Goal: Entertainment & Leisure: Consume media (video, audio)

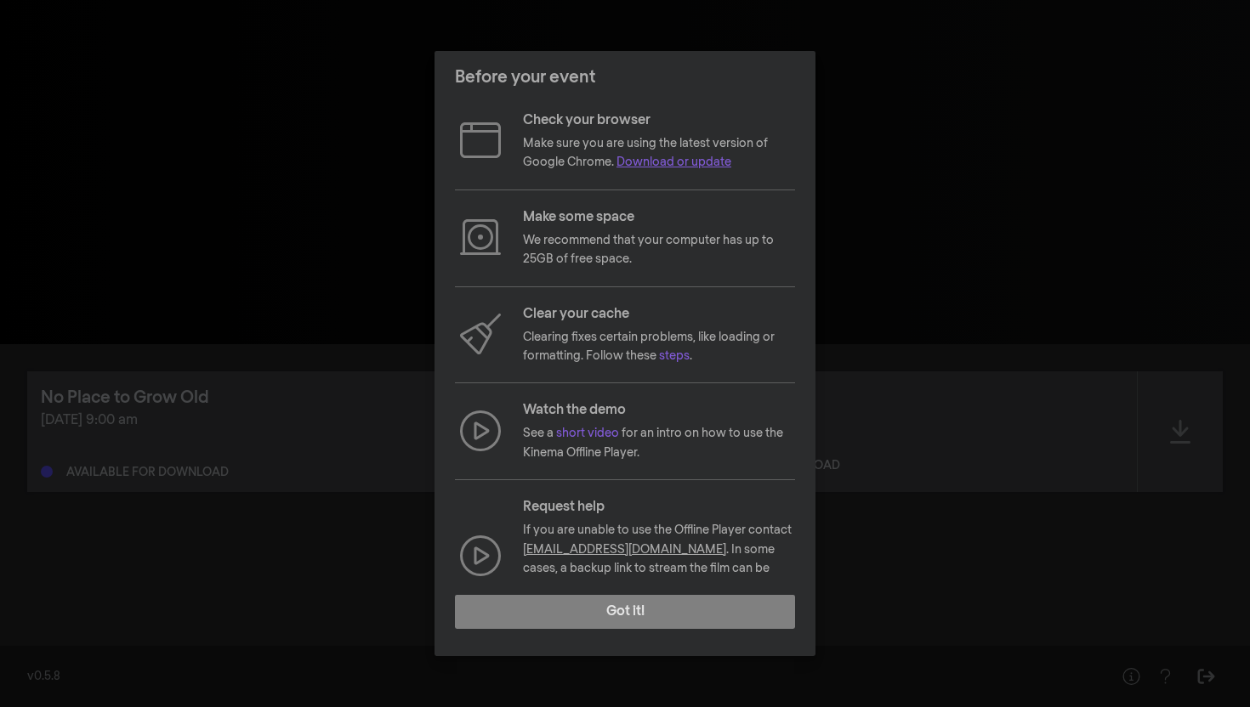
click at [657, 167] on link "Download or update" at bounding box center [673, 162] width 115 height 12
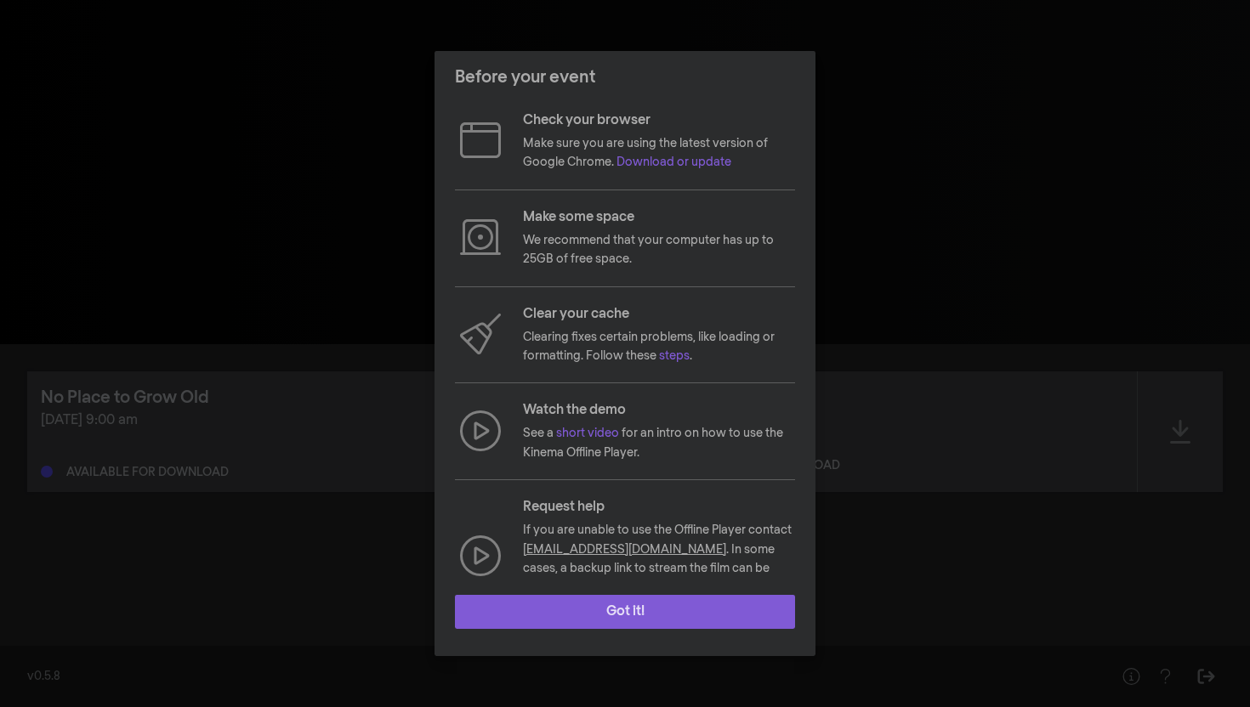
click at [652, 621] on button "Got it!" at bounding box center [625, 612] width 340 height 34
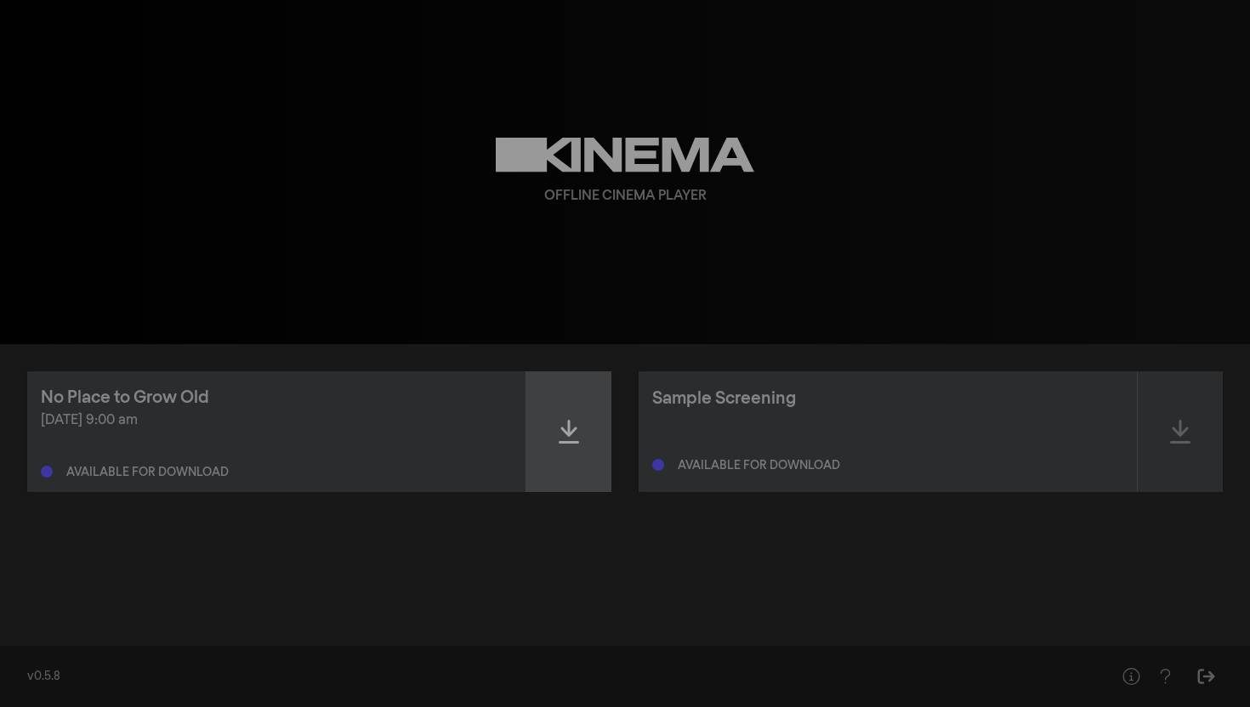
click at [566, 430] on icon at bounding box center [569, 431] width 20 height 27
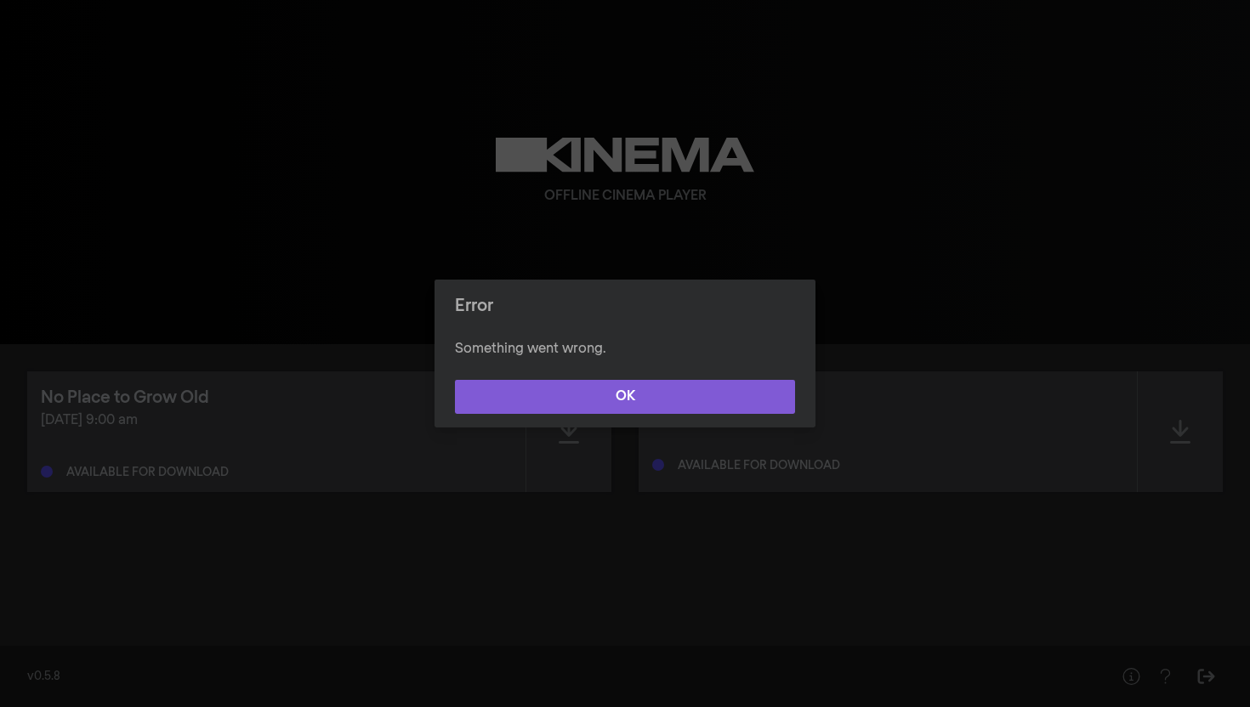
click at [639, 399] on button "OK" at bounding box center [625, 397] width 340 height 34
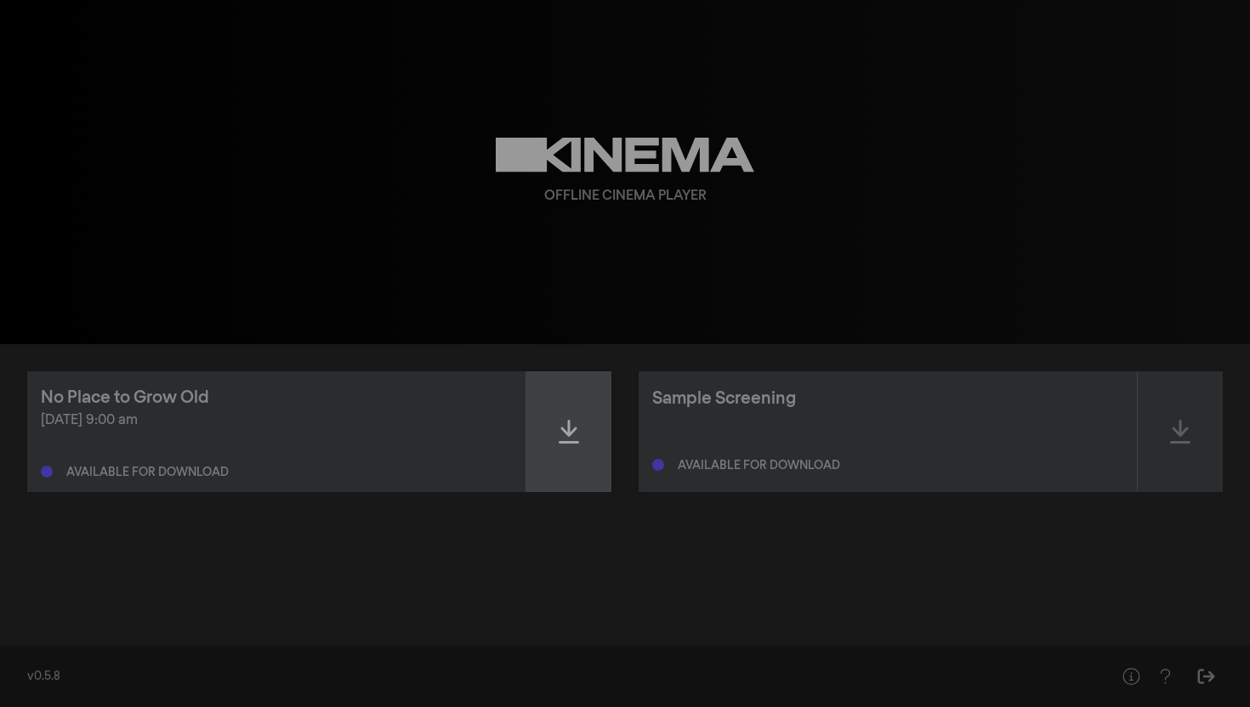
click at [568, 446] on div at bounding box center [568, 431] width 85 height 121
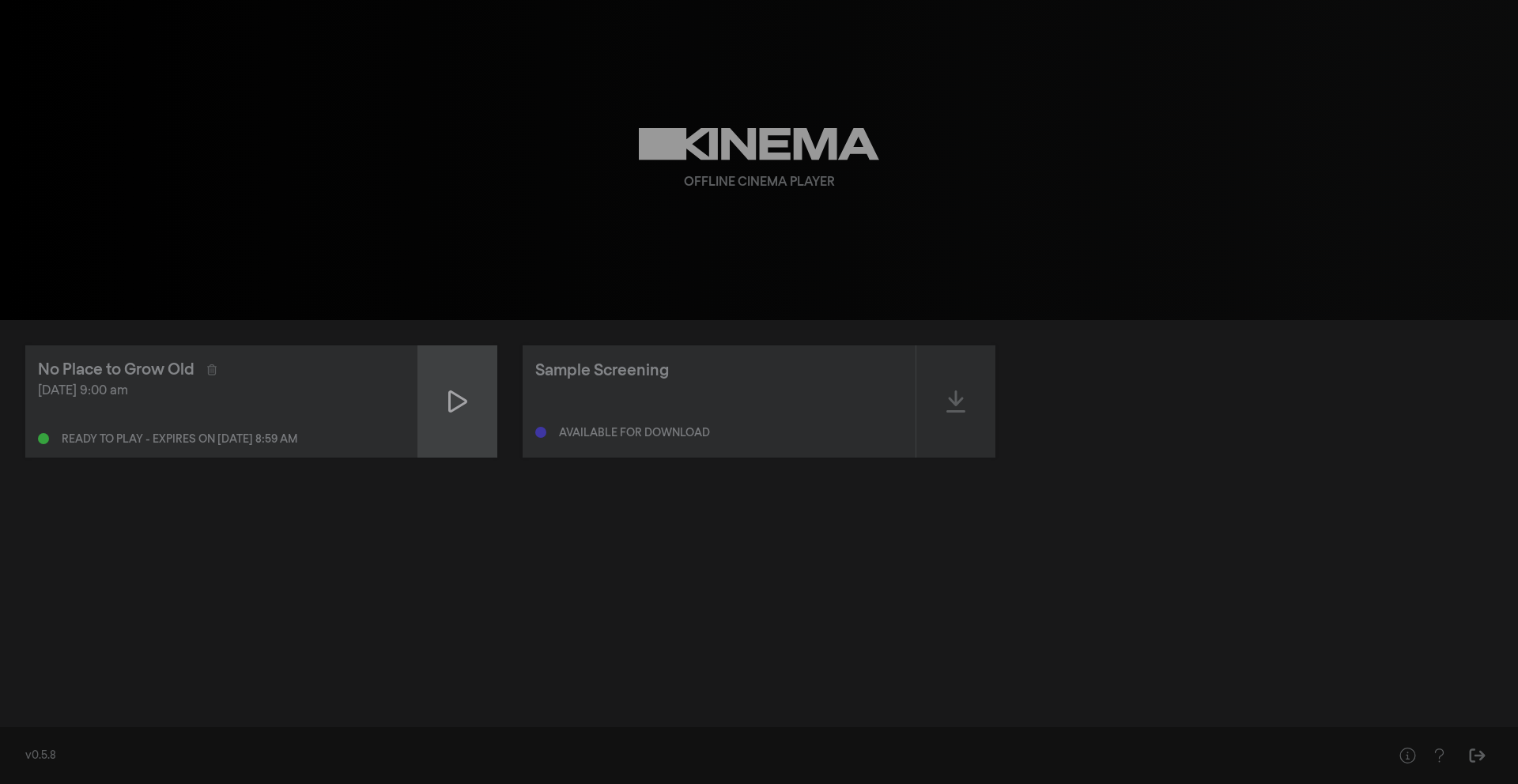
click at [441, 402] on div at bounding box center [458, 401] width 79 height 113
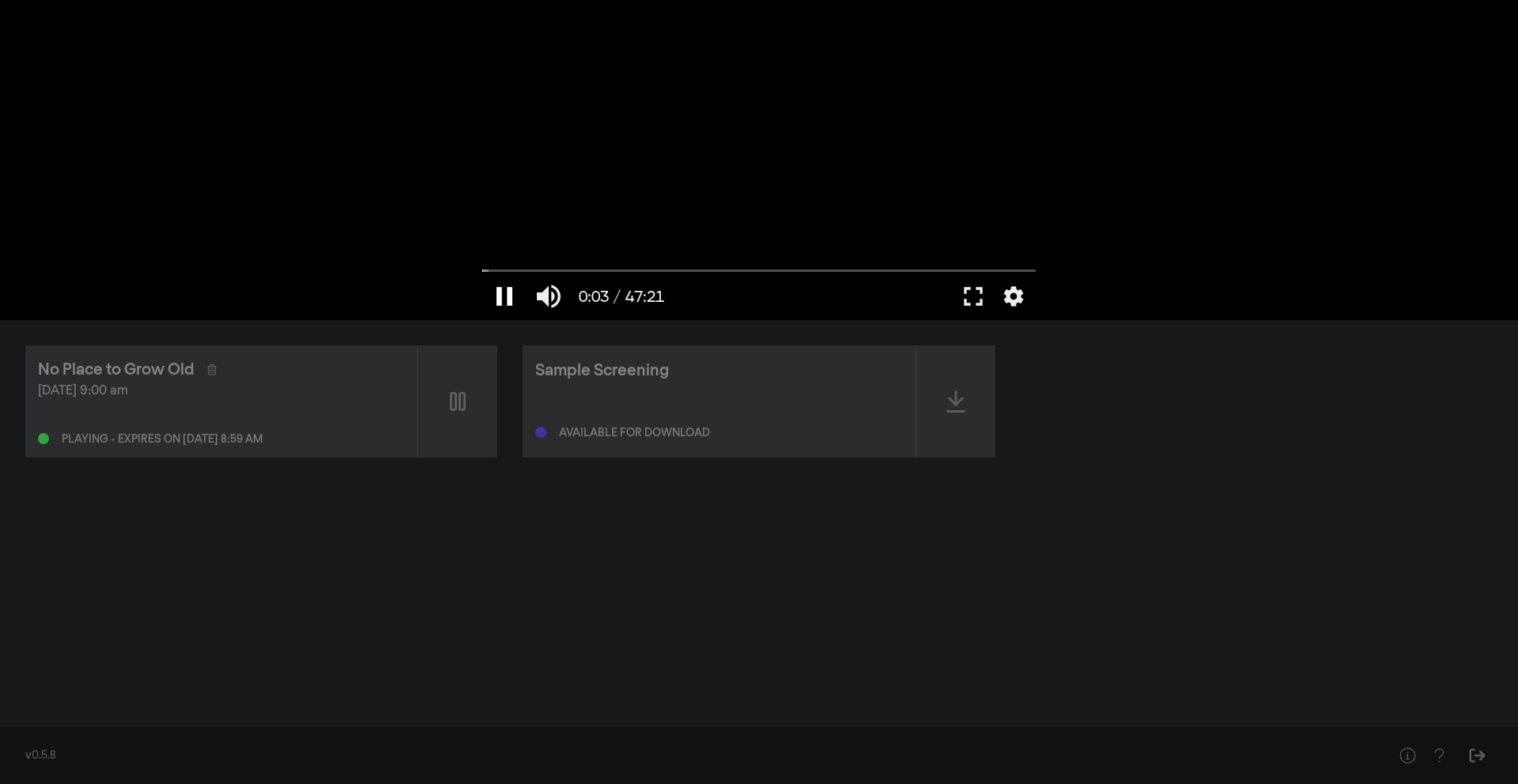
click at [508, 290] on button "pause" at bounding box center [505, 296] width 45 height 47
click at [979, 296] on button "fullscreen" at bounding box center [974, 296] width 45 height 47
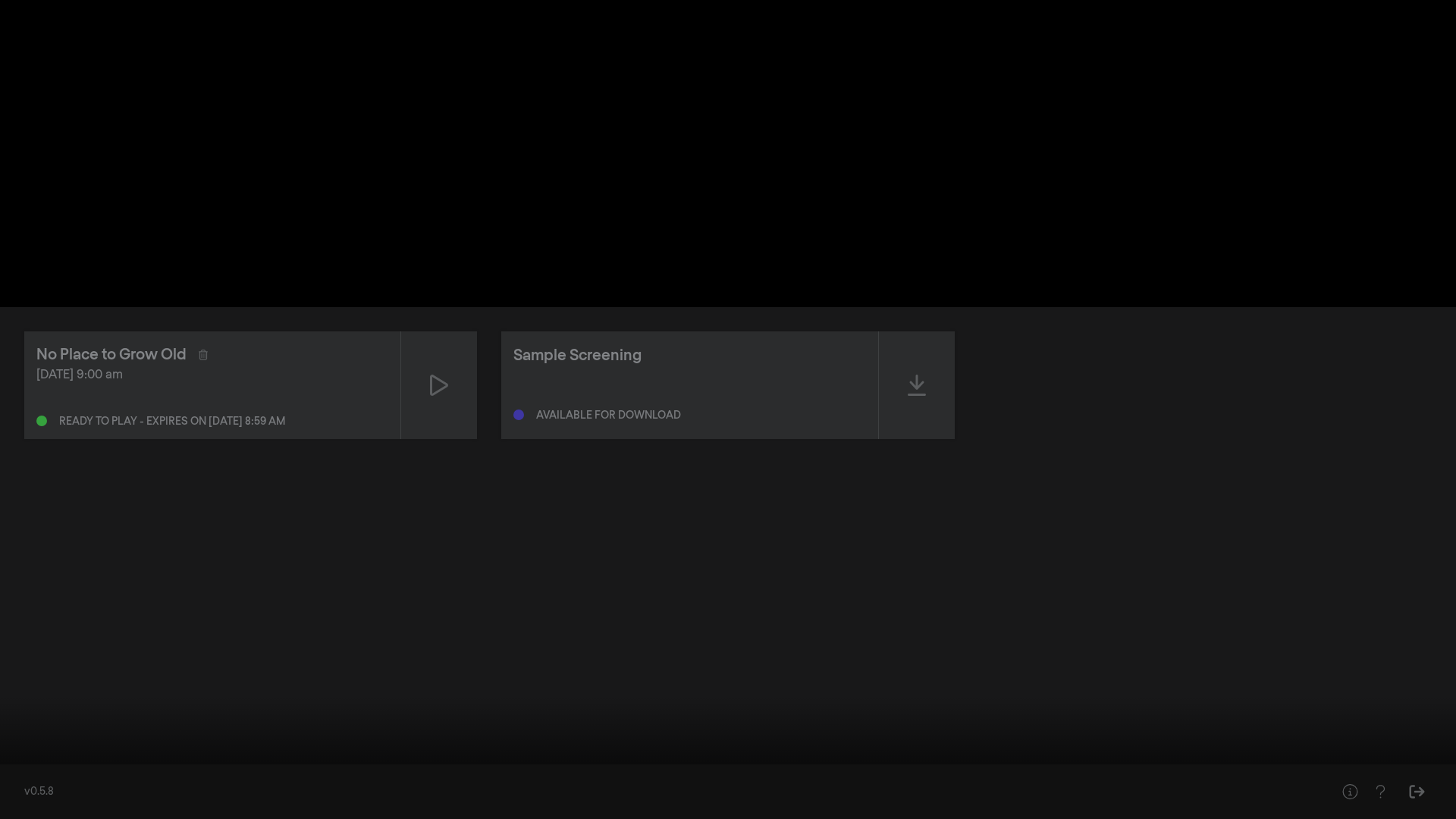
click at [23, 630] on button "play_arrow" at bounding box center [29, 796] width 43 height 46
click at [28, 630] on button "pause" at bounding box center [29, 796] width 43 height 46
click at [28, 630] on button "play_arrow" at bounding box center [29, 796] width 43 height 46
click at [14, 630] on input "Seek" at bounding box center [728, 771] width 1441 height 9
click at [28, 630] on button "pause" at bounding box center [29, 796] width 43 height 46
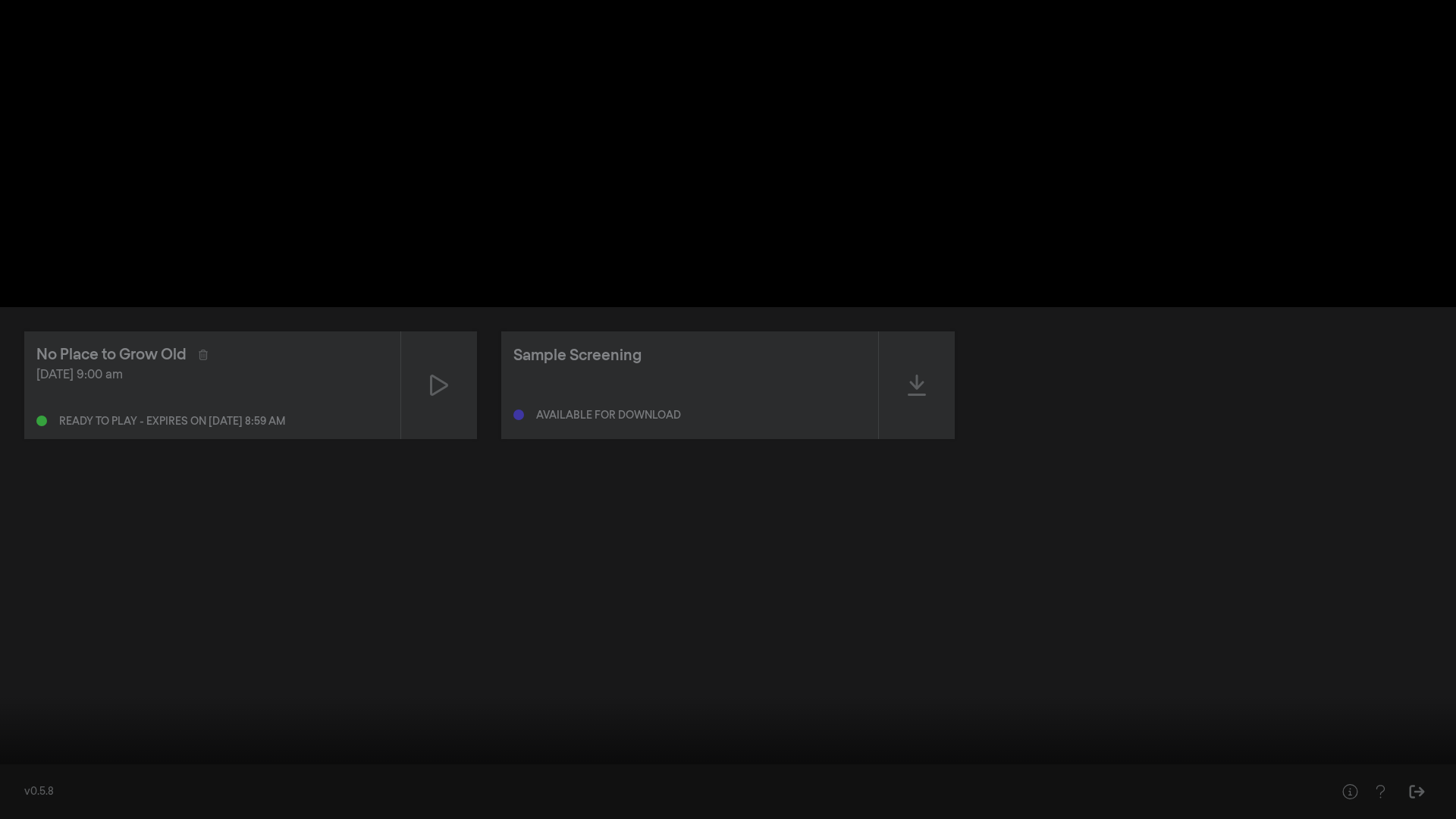
click at [29, 630] on input "Seek" at bounding box center [728, 771] width 1441 height 9
click at [21, 630] on input "Seek" at bounding box center [728, 771] width 1441 height 9
click at [16, 630] on input "Seek" at bounding box center [728, 771] width 1441 height 9
click at [1114, 630] on button "settings" at bounding box center [1427, 796] width 35 height 46
click at [1114, 630] on span "Off" at bounding box center [1430, 681] width 37 height 23
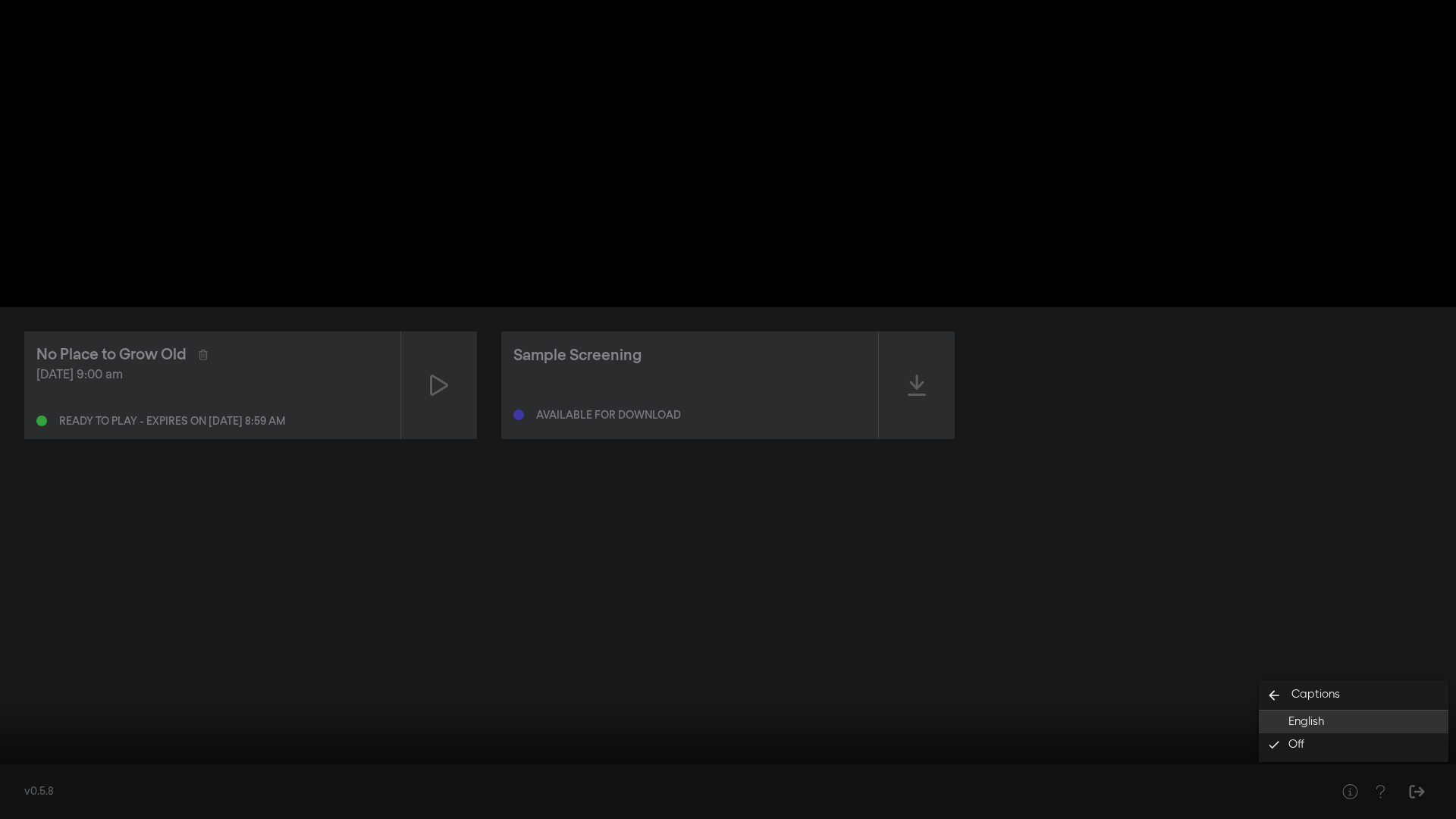
click at [1114, 630] on button "English" at bounding box center [1353, 723] width 190 height 23
click at [1114, 630] on div at bounding box center [728, 410] width 1456 height 819
click at [28, 630] on button "play_arrow" at bounding box center [29, 796] width 43 height 46
click at [30, 630] on button "pause" at bounding box center [29, 796] width 43 height 46
click at [1114, 630] on button "fullscreen_exit" at bounding box center [1389, 796] width 43 height 46
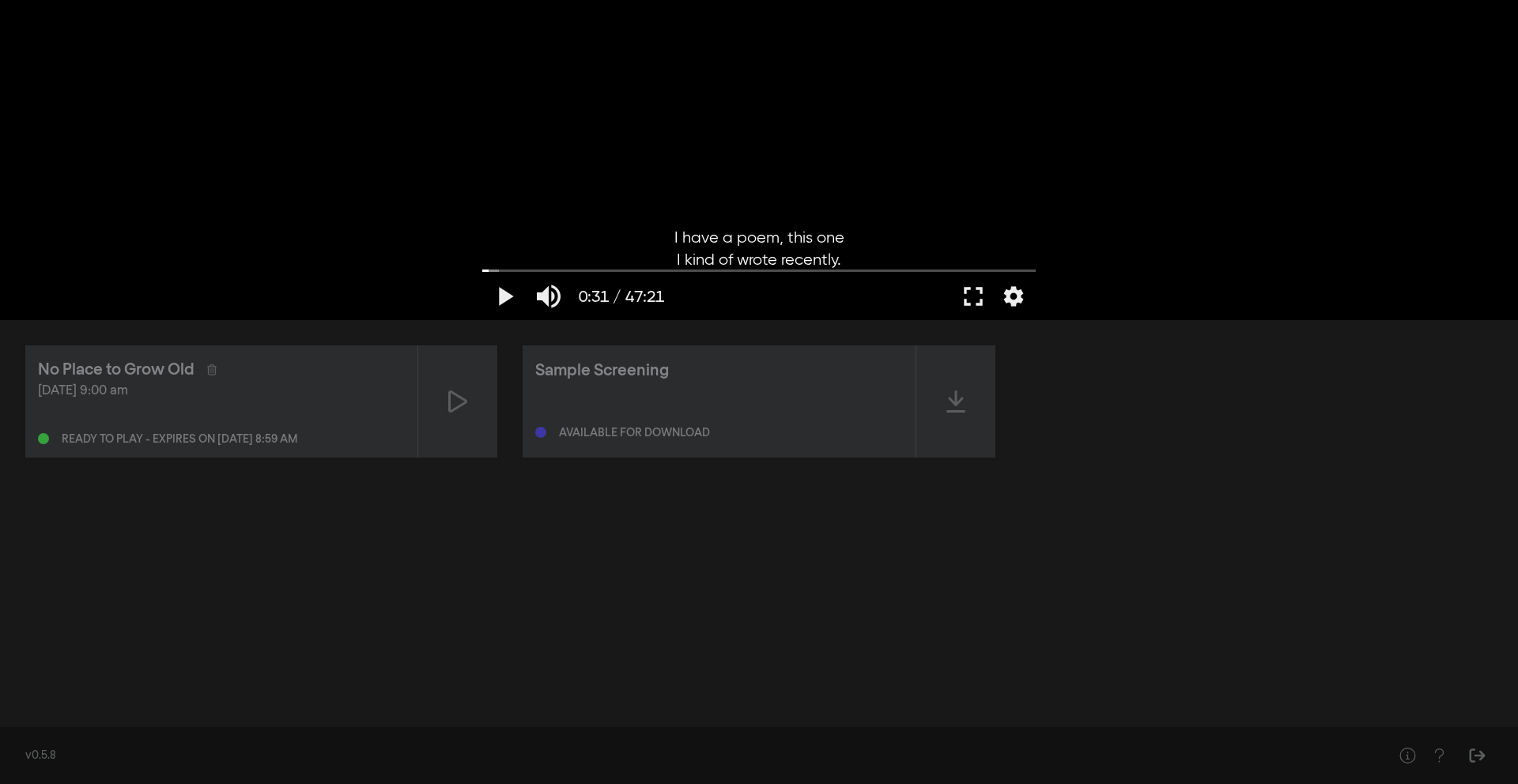
drag, startPoint x: 1221, startPoint y: 176, endPoint x: 1277, endPoint y: 150, distance: 61.7
click at [1162, 171] on div "play_arrow 0:31 / 47:21 volume_up fullscreen settings closed_caption Captions E…" at bounding box center [759, 160] width 1518 height 320
click at [976, 302] on button "fullscreen" at bounding box center [974, 296] width 45 height 47
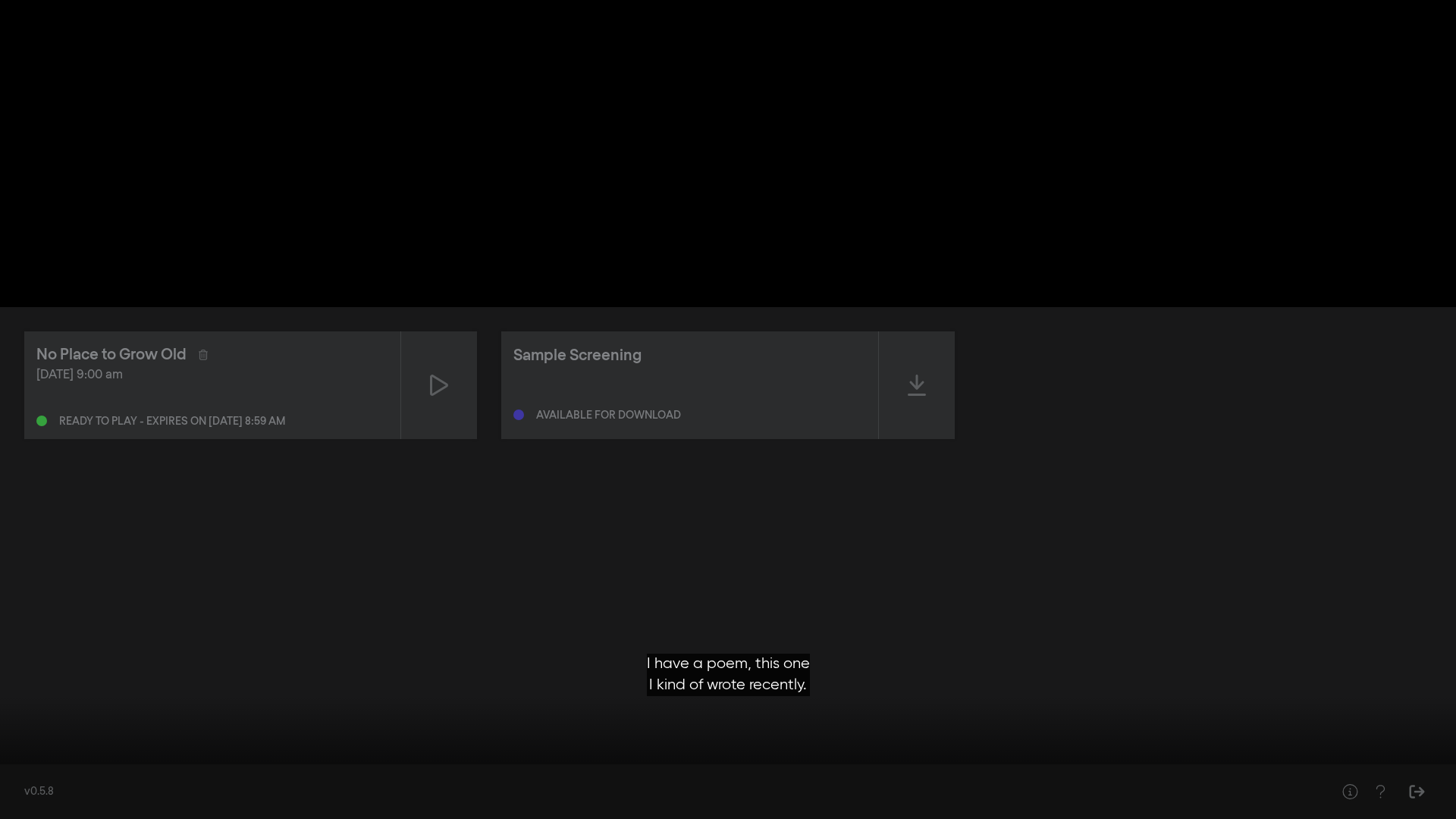
click at [936, 357] on div at bounding box center [728, 410] width 1456 height 819
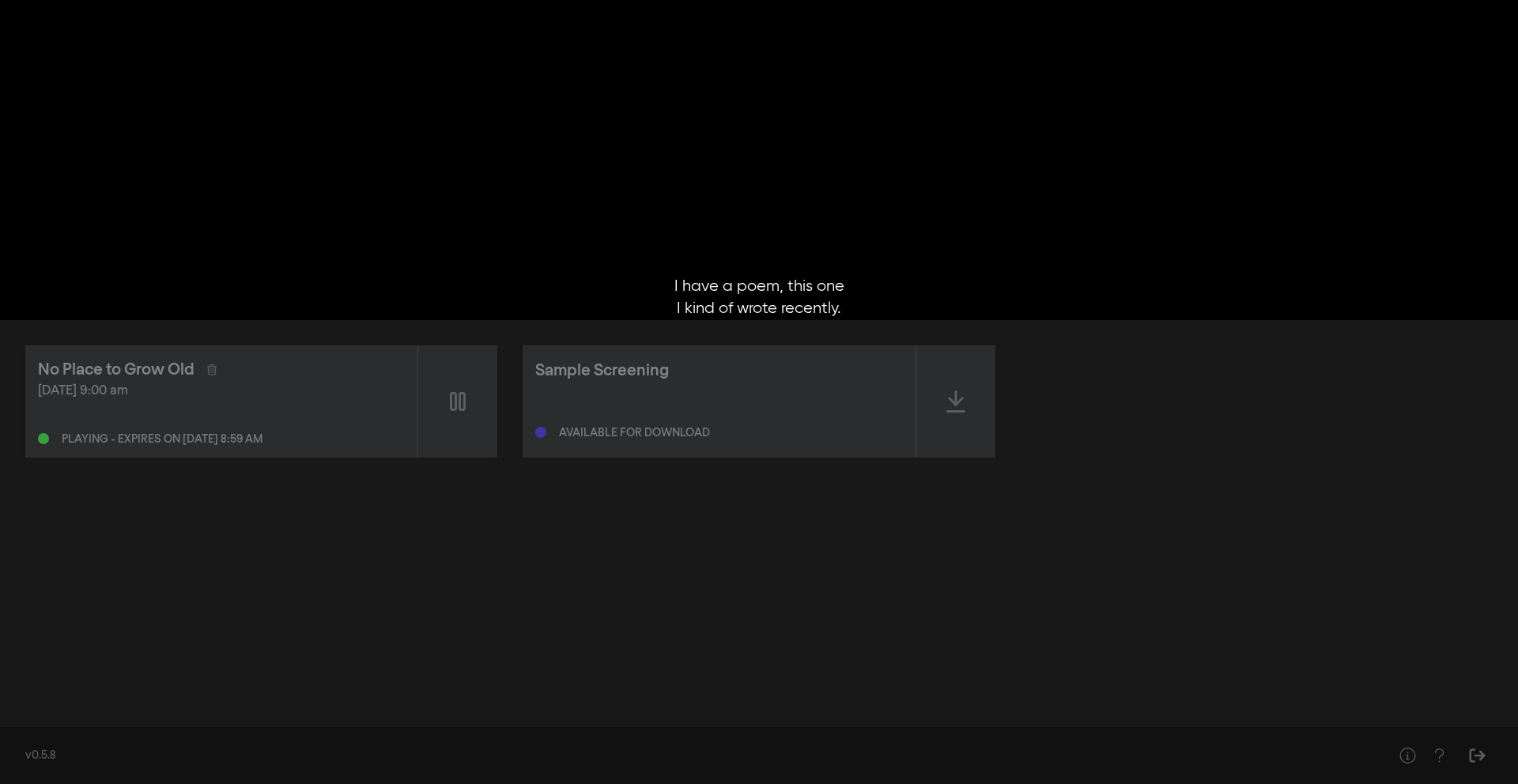
click at [976, 302] on button "fullscreen" at bounding box center [974, 296] width 45 height 47
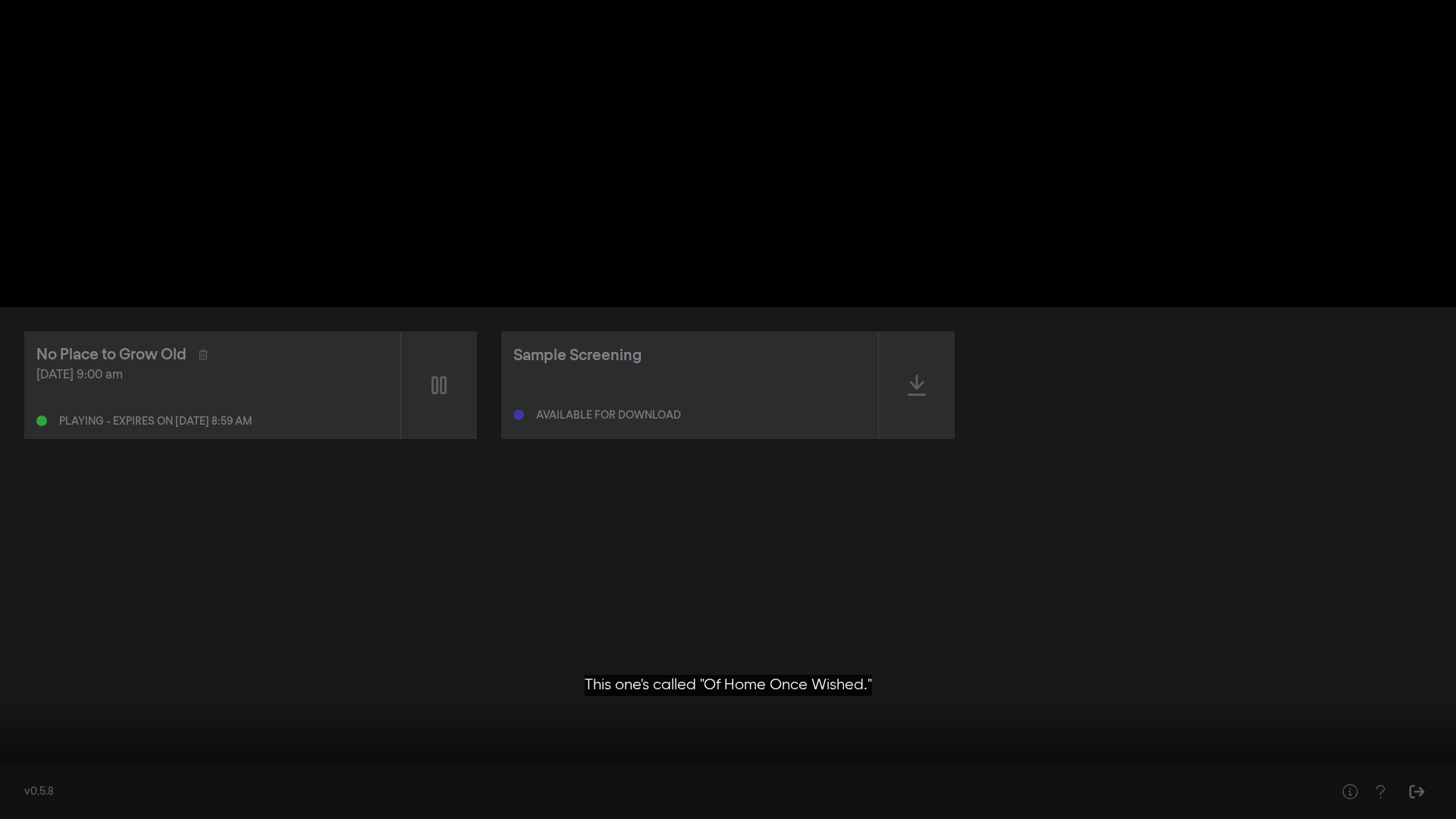
click at [33, 630] on button "pause" at bounding box center [29, 796] width 43 height 46
type input "34.813322"
click at [63, 630] on button "volume_up" at bounding box center [71, 796] width 43 height 46
click at [63, 630] on button "volume_off" at bounding box center [71, 796] width 43 height 46
type input "1"
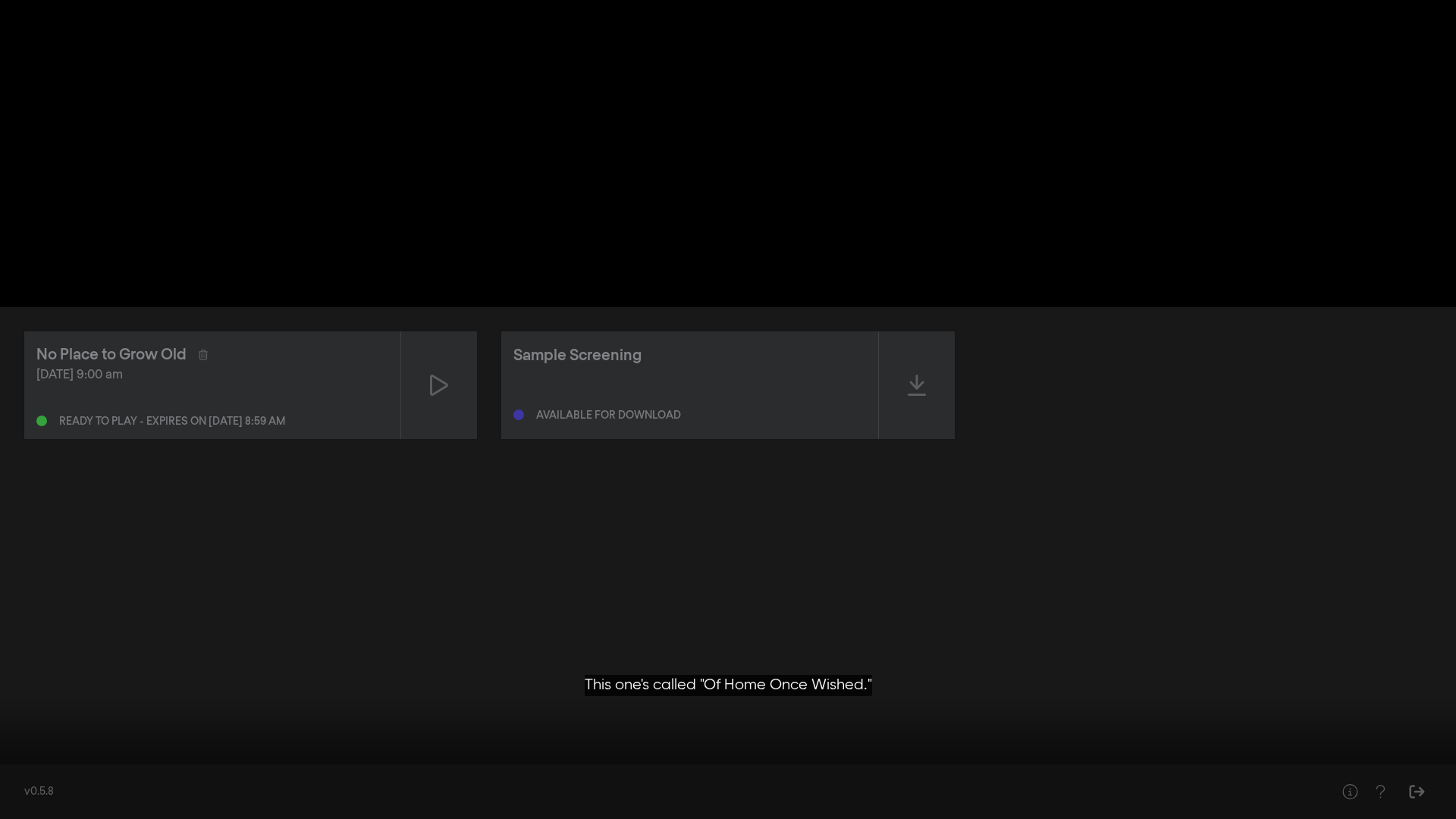
click at [1114, 630] on button "settings" at bounding box center [1427, 796] width 35 height 46
click at [42, 630] on button "play_arrow" at bounding box center [29, 796] width 43 height 46
click at [42, 630] on button "pause" at bounding box center [29, 796] width 43 height 46
drag, startPoint x: 29, startPoint y: 777, endPoint x: 0, endPoint y: 777, distance: 29.0
click at [0, 630] on div "play_arrow 0:36 / 47:21 volume_up fullscreen_exit settings" at bounding box center [728, 796] width 1456 height 46
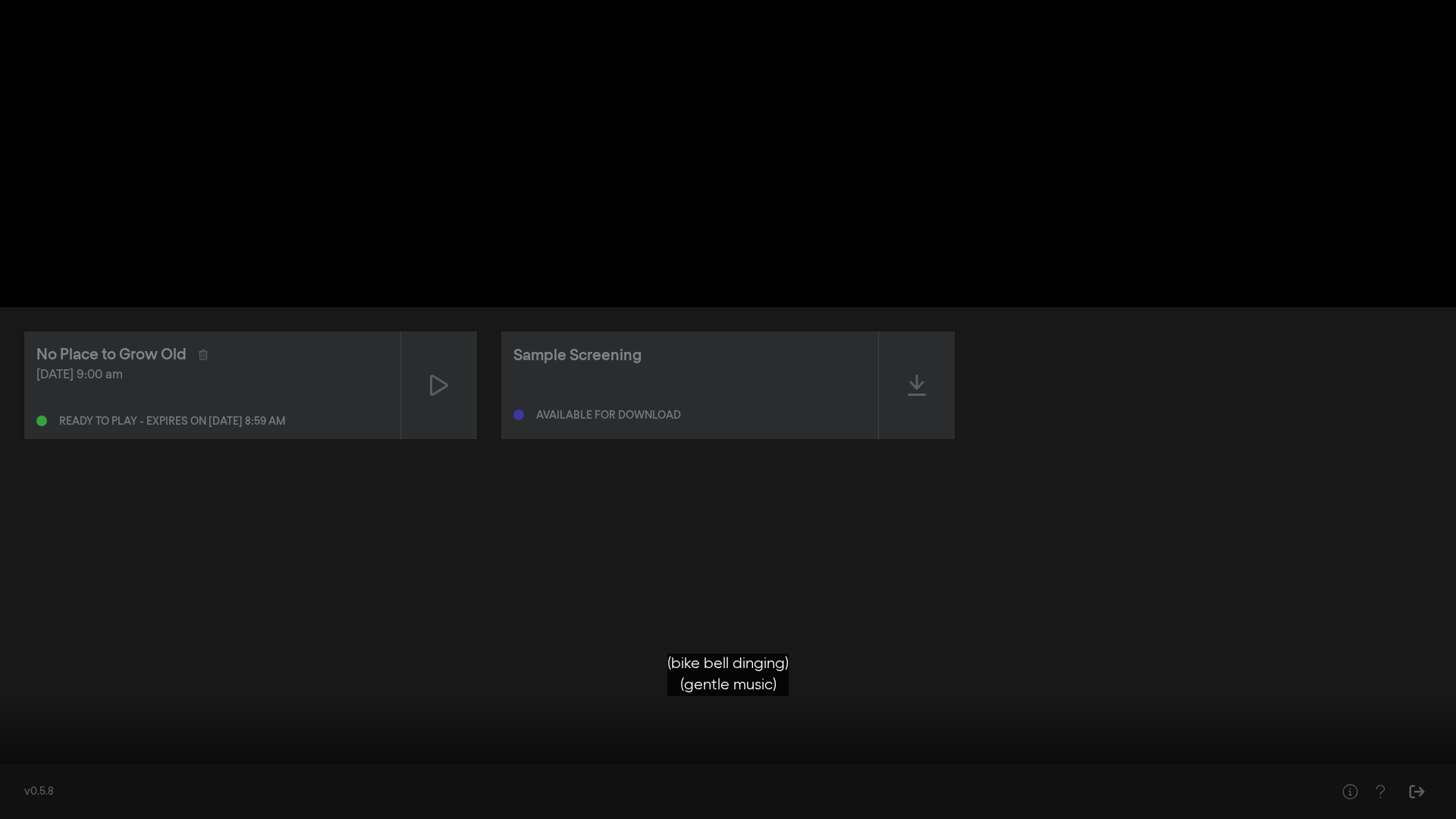
click at [8, 630] on button "play_arrow" at bounding box center [29, 796] width 43 height 46
click at [12, 630] on button "pause" at bounding box center [29, 796] width 43 height 46
click at [12, 630] on input "Seek" at bounding box center [728, 771] width 1441 height 9
click at [28, 630] on button "play_arrow" at bounding box center [29, 796] width 43 height 46
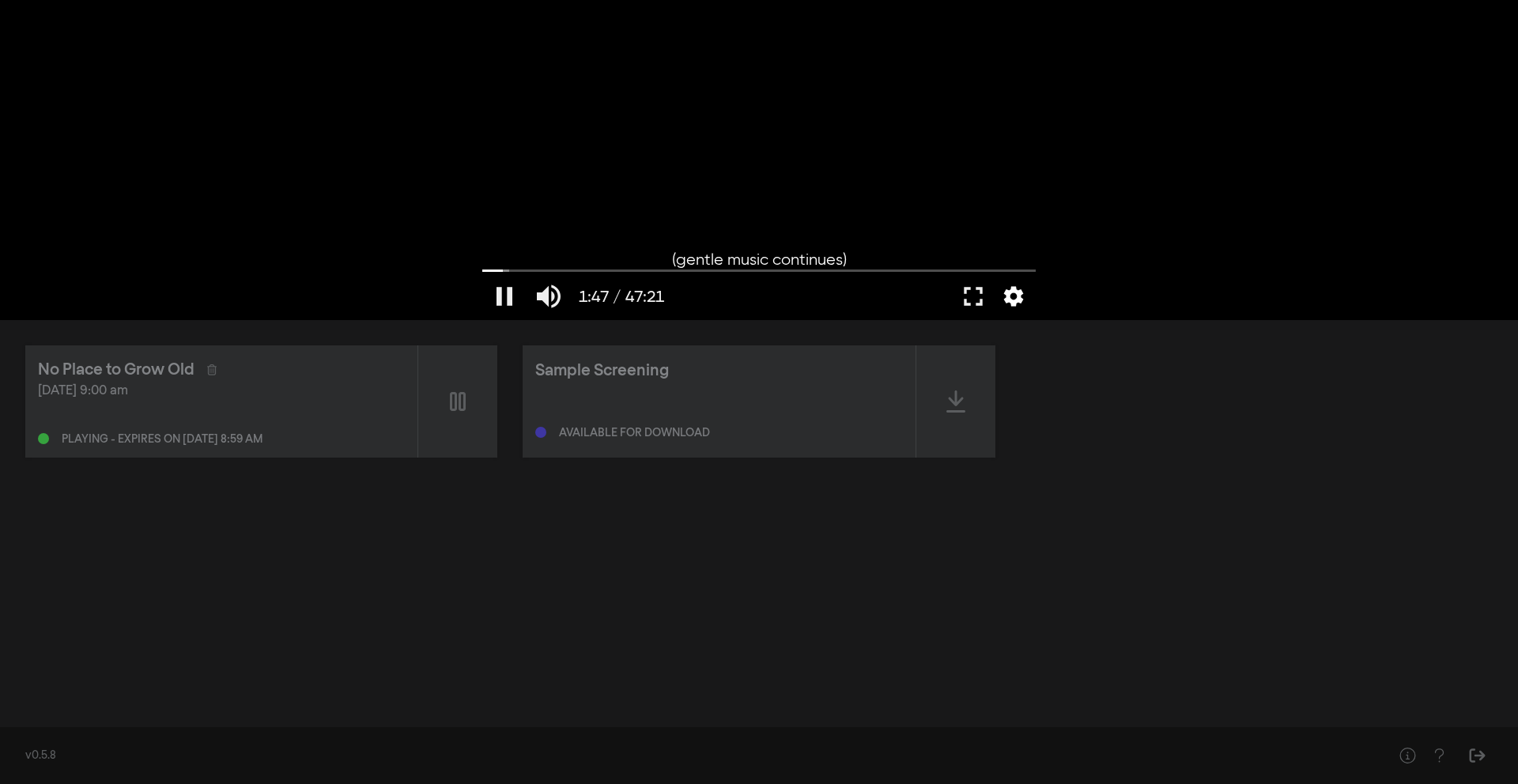
click at [1010, 298] on button "settings" at bounding box center [1013, 296] width 36 height 47
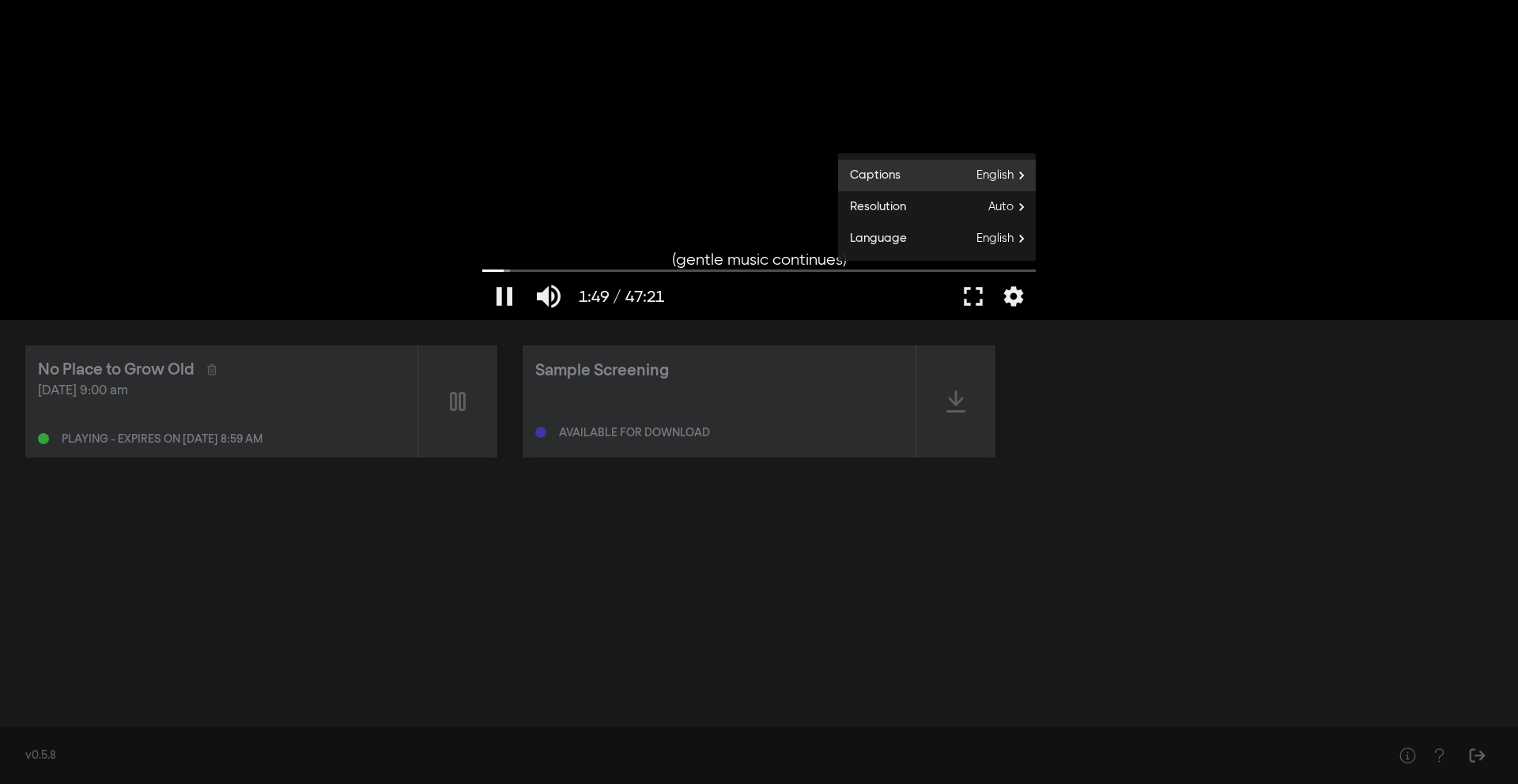
click at [1010, 185] on span "English" at bounding box center [1006, 176] width 60 height 24
drag, startPoint x: 1130, startPoint y: 206, endPoint x: 988, endPoint y: 243, distance: 146.7
click at [988, 243] on div "pause 1:51 / 47:21 volume_up fullscreen settings closed_caption Captions Englis…" at bounding box center [759, 160] width 1518 height 320
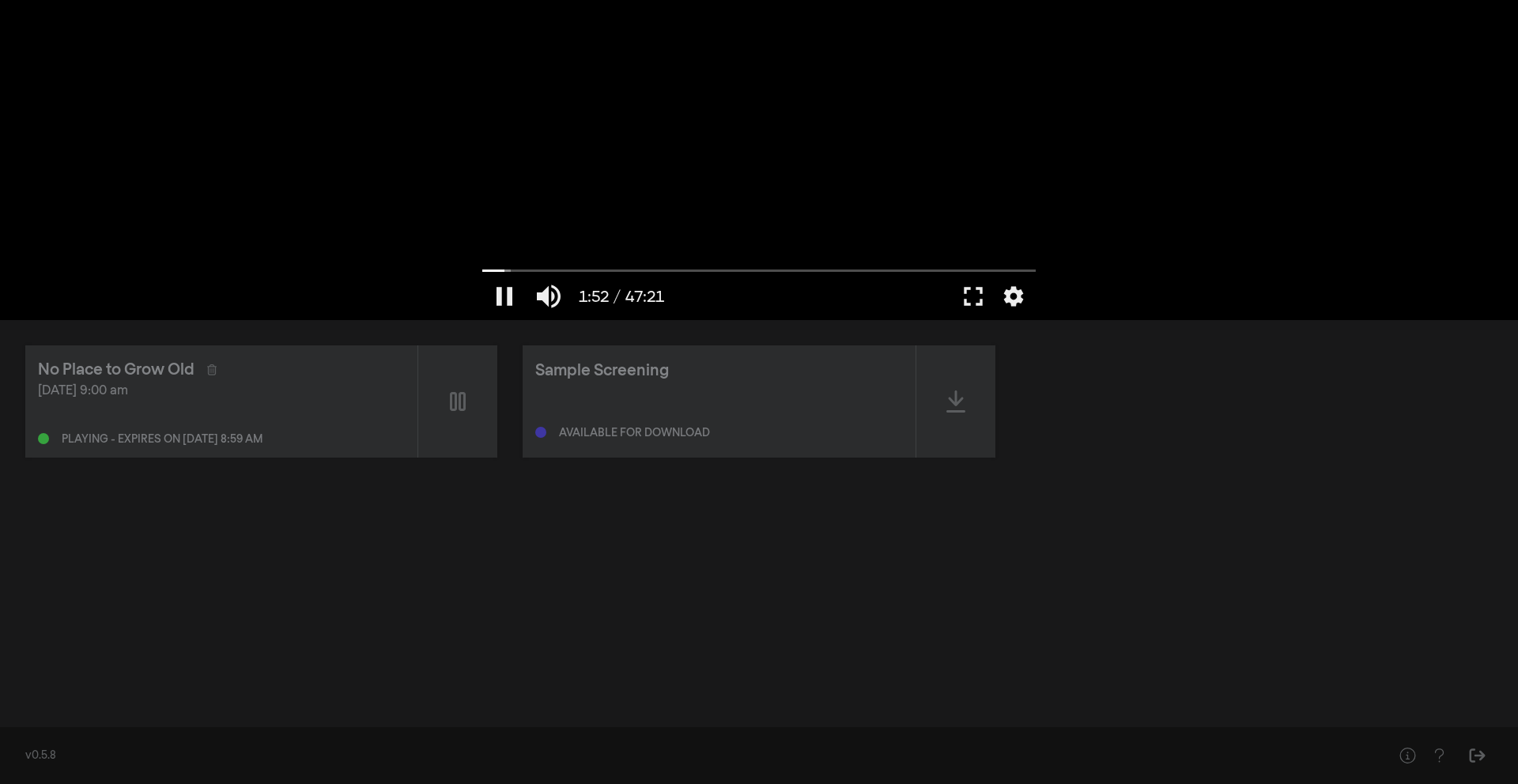
click at [988, 243] on div at bounding box center [759, 160] width 569 height 320
click at [508, 299] on button "play_arrow" at bounding box center [505, 296] width 45 height 47
click at [1010, 300] on button "settings" at bounding box center [1013, 296] width 36 height 47
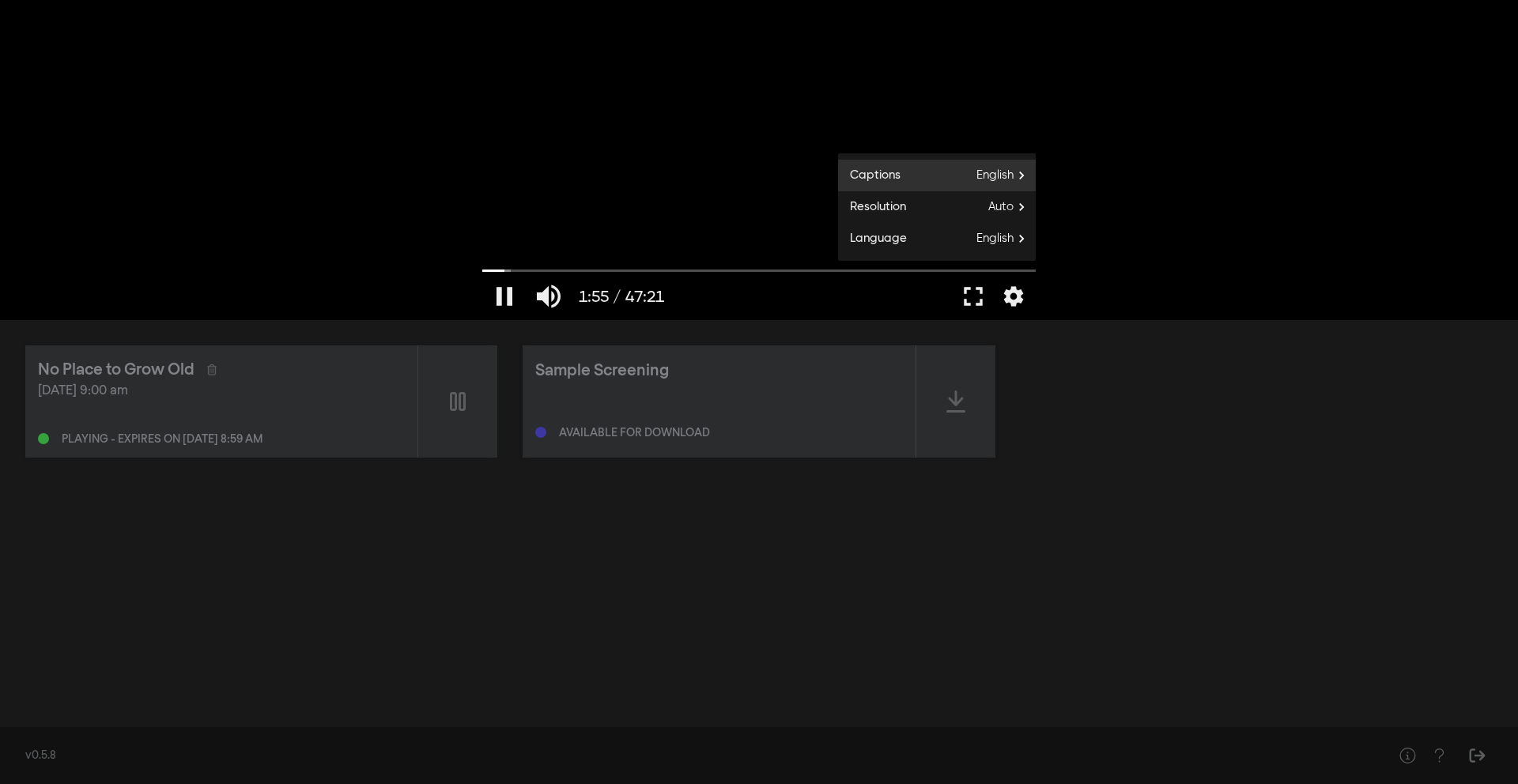
click at [1019, 176] on span "English" at bounding box center [1006, 176] width 60 height 24
click at [992, 240] on button "Off" at bounding box center [937, 243] width 198 height 24
click at [1019, 298] on button "settings" at bounding box center [1013, 296] width 36 height 47
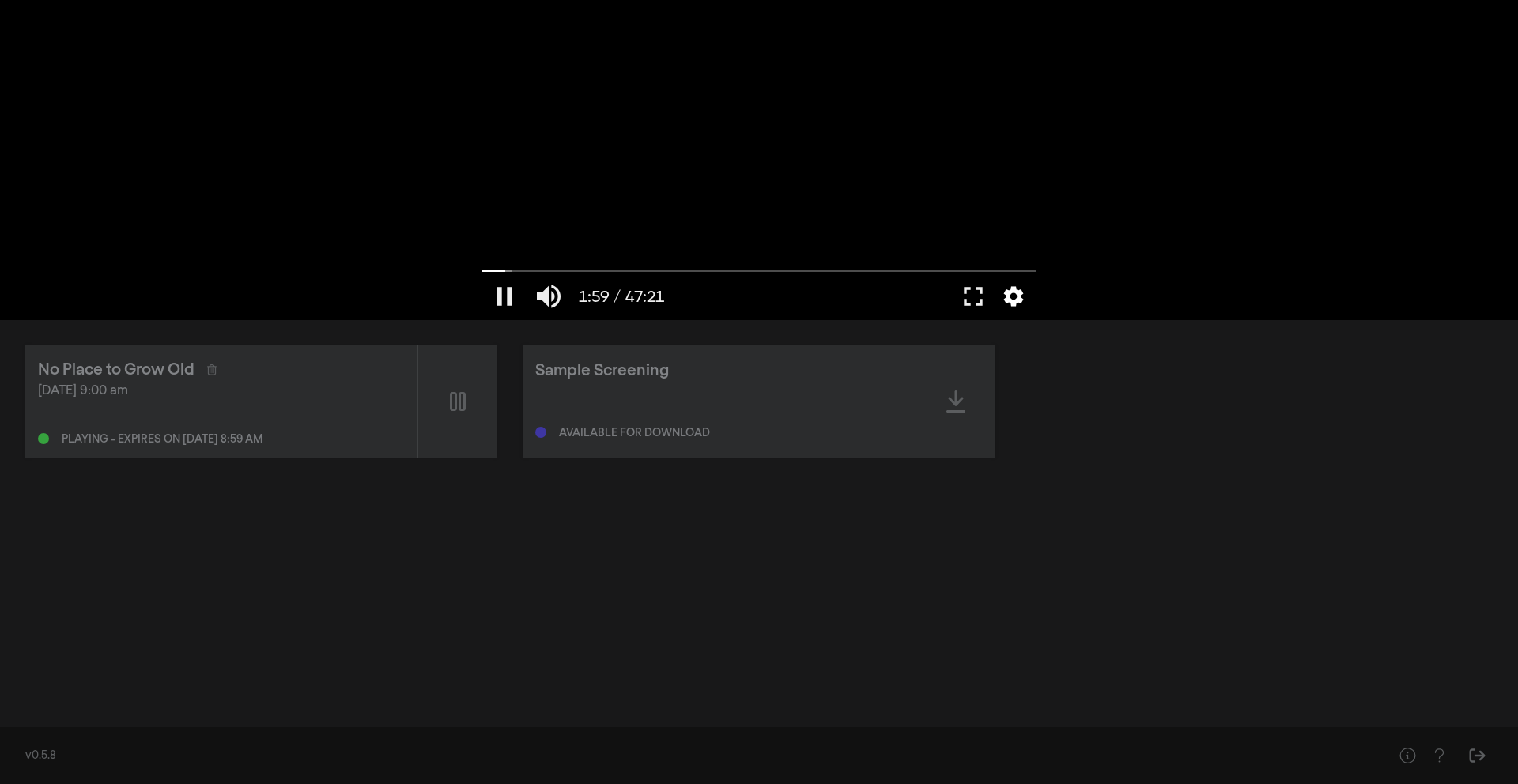
click at [1019, 298] on button "settings" at bounding box center [1013, 296] width 36 height 47
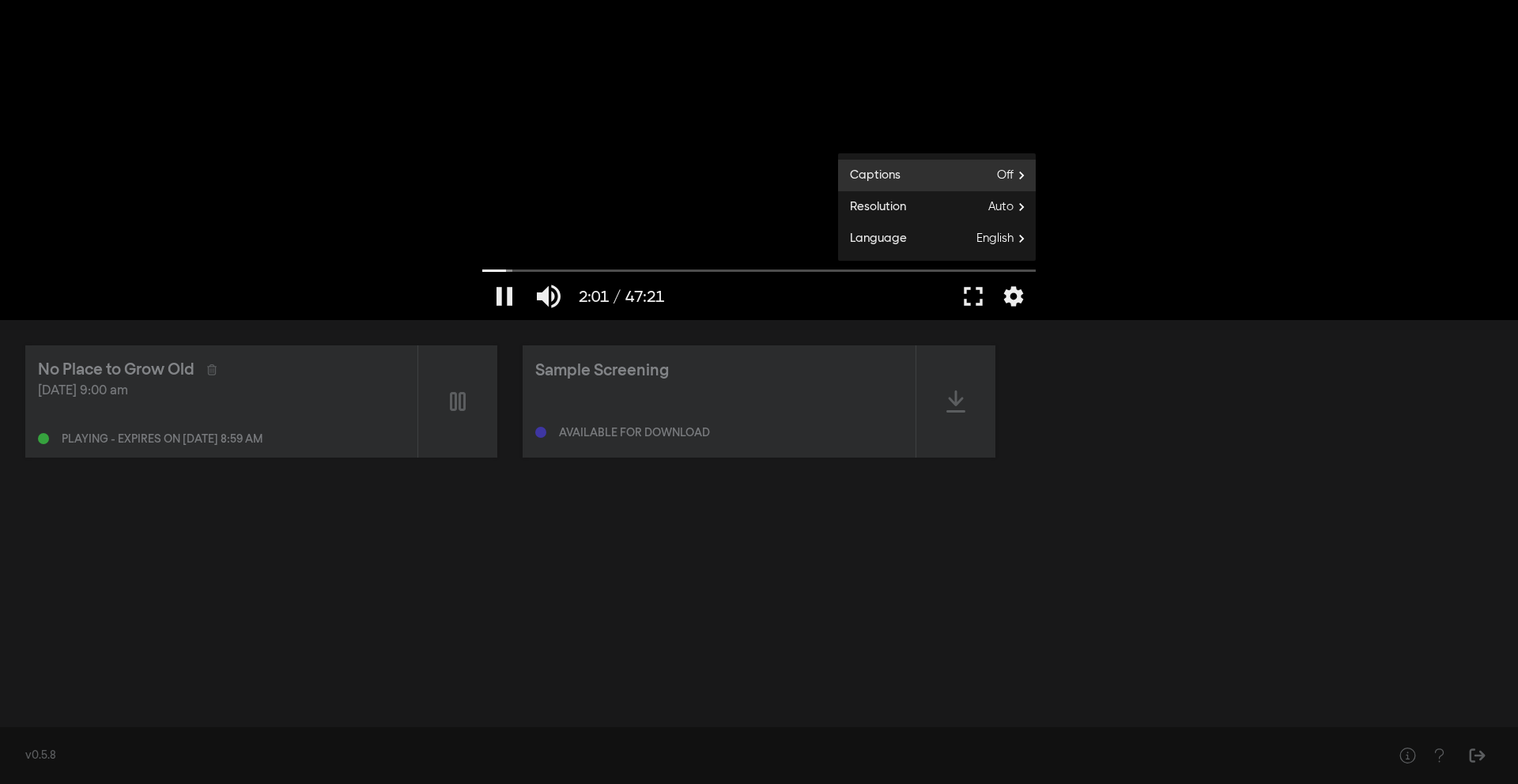
click at [1002, 183] on span "Off" at bounding box center [1017, 176] width 39 height 24
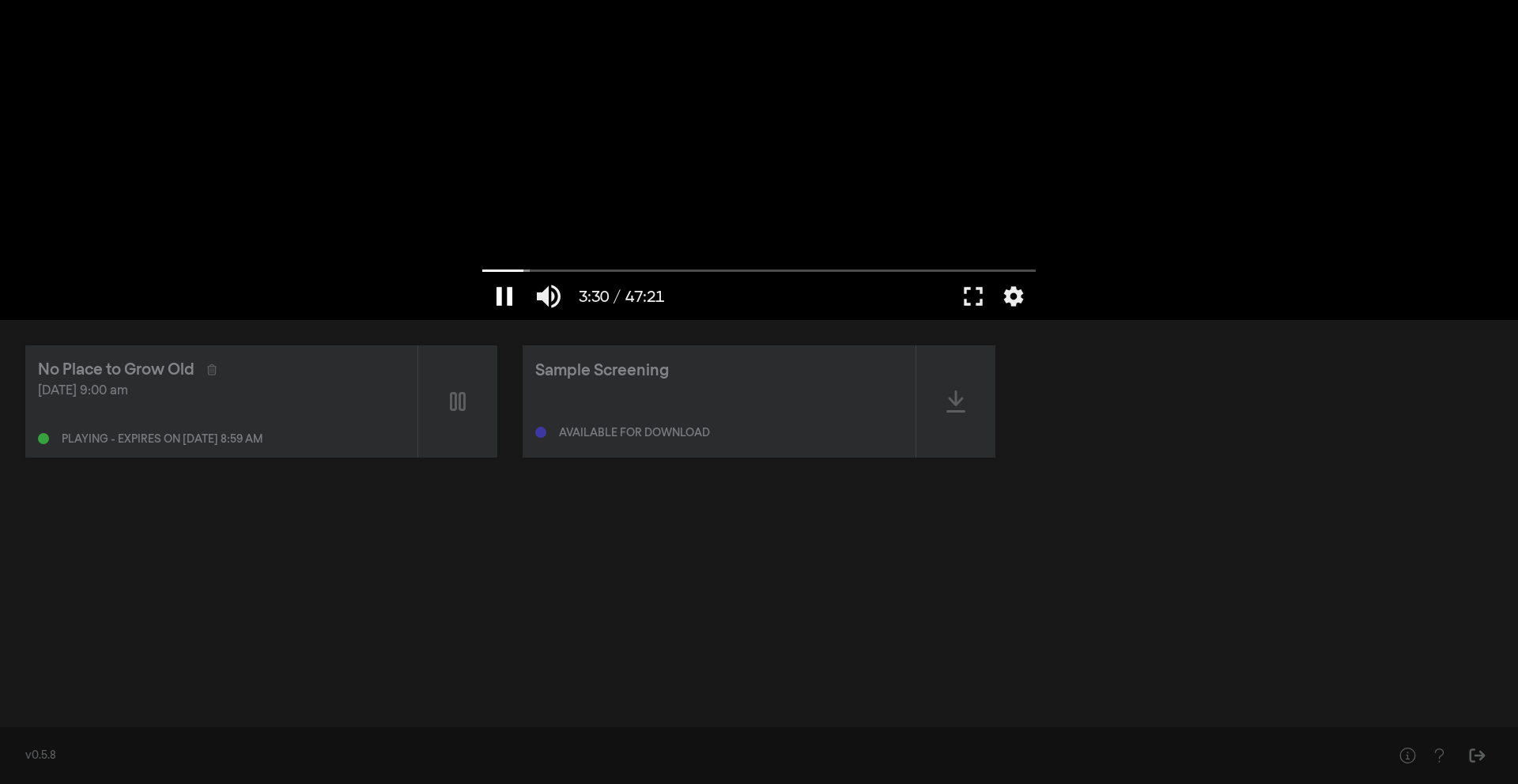
click at [506, 295] on button "pause" at bounding box center [505, 296] width 45 height 47
click at [506, 295] on button "play_arrow" at bounding box center [505, 296] width 45 height 47
click at [504, 271] on input "Seek" at bounding box center [759, 271] width 553 height 9
click at [1019, 298] on button "settings" at bounding box center [1013, 296] width 36 height 47
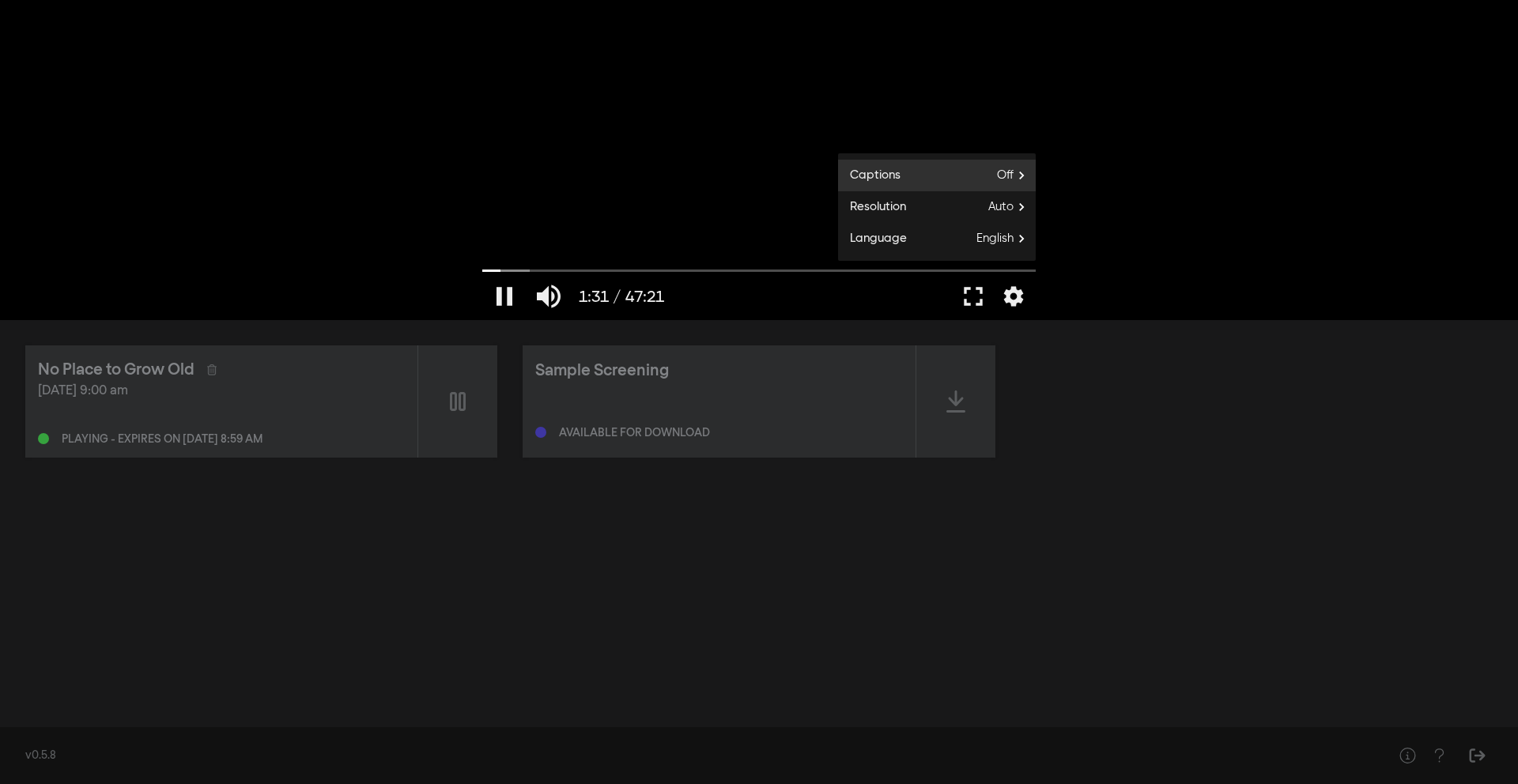
click at [1013, 170] on span "Off" at bounding box center [1017, 176] width 39 height 24
click at [896, 217] on span "English" at bounding box center [887, 219] width 37 height 19
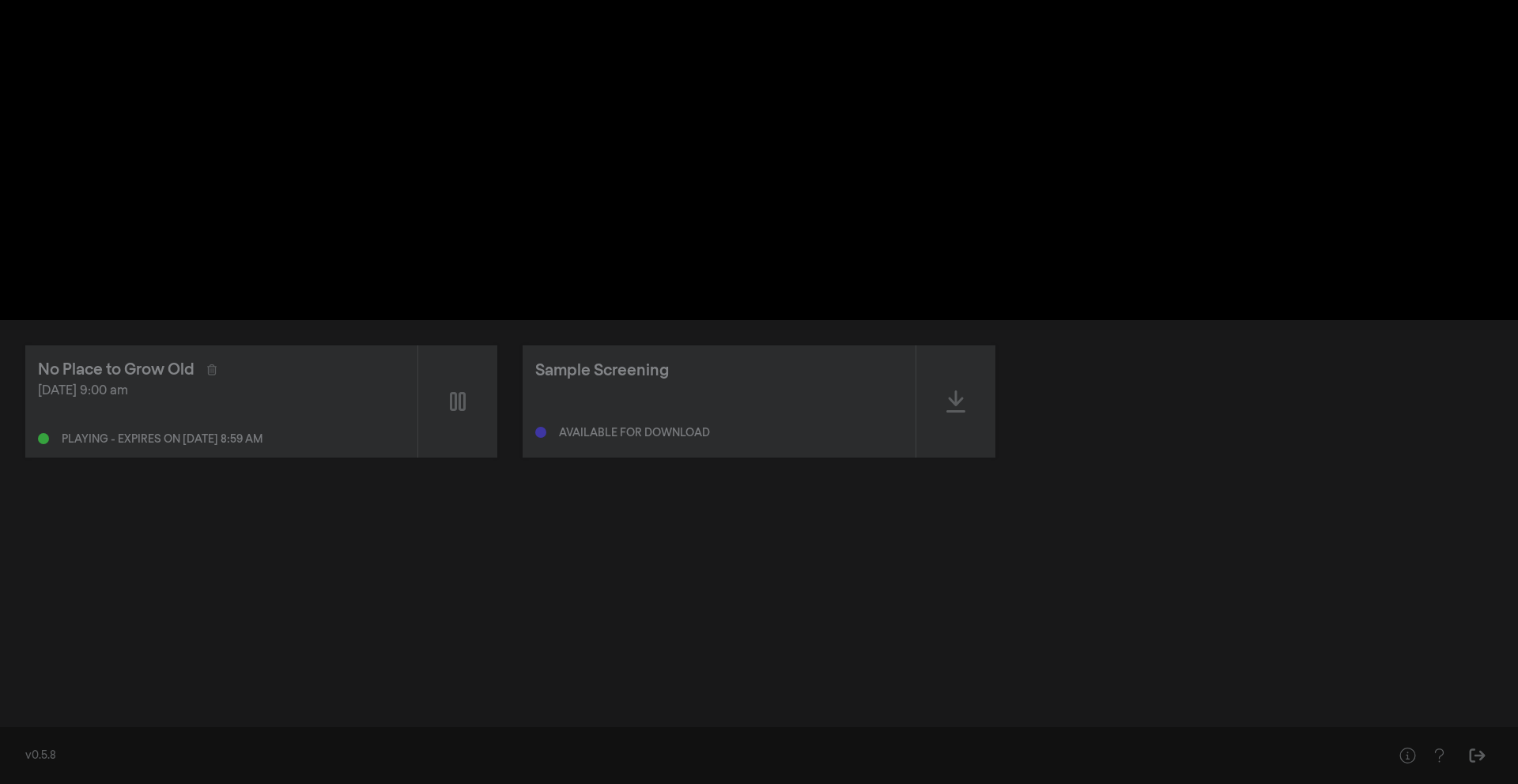
click at [1111, 234] on div "pause 1:33 / 47:21 volume_up fullscreen settings closed_caption Captions Englis…" at bounding box center [759, 160] width 1518 height 320
click at [493, 271] on input "Seek" at bounding box center [759, 271] width 553 height 9
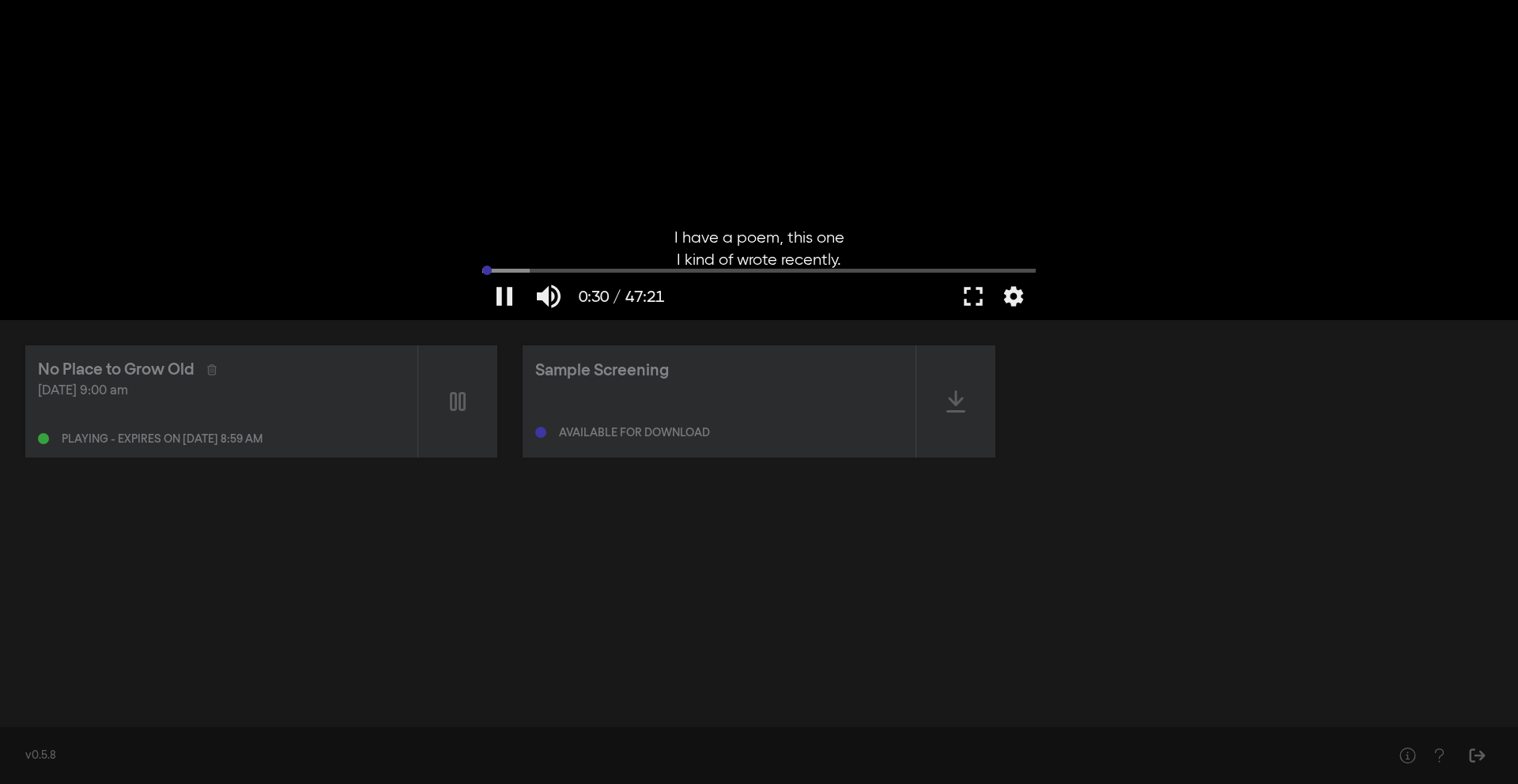
click at [486, 270] on input "Seek" at bounding box center [759, 271] width 553 height 9
click at [505, 298] on button "pause" at bounding box center [505, 296] width 45 height 47
click at [499, 300] on button "play_arrow" at bounding box center [505, 296] width 45 height 47
click at [515, 270] on input "Seek" at bounding box center [759, 271] width 553 height 9
click at [506, 270] on input "Seek" at bounding box center [759, 271] width 553 height 9
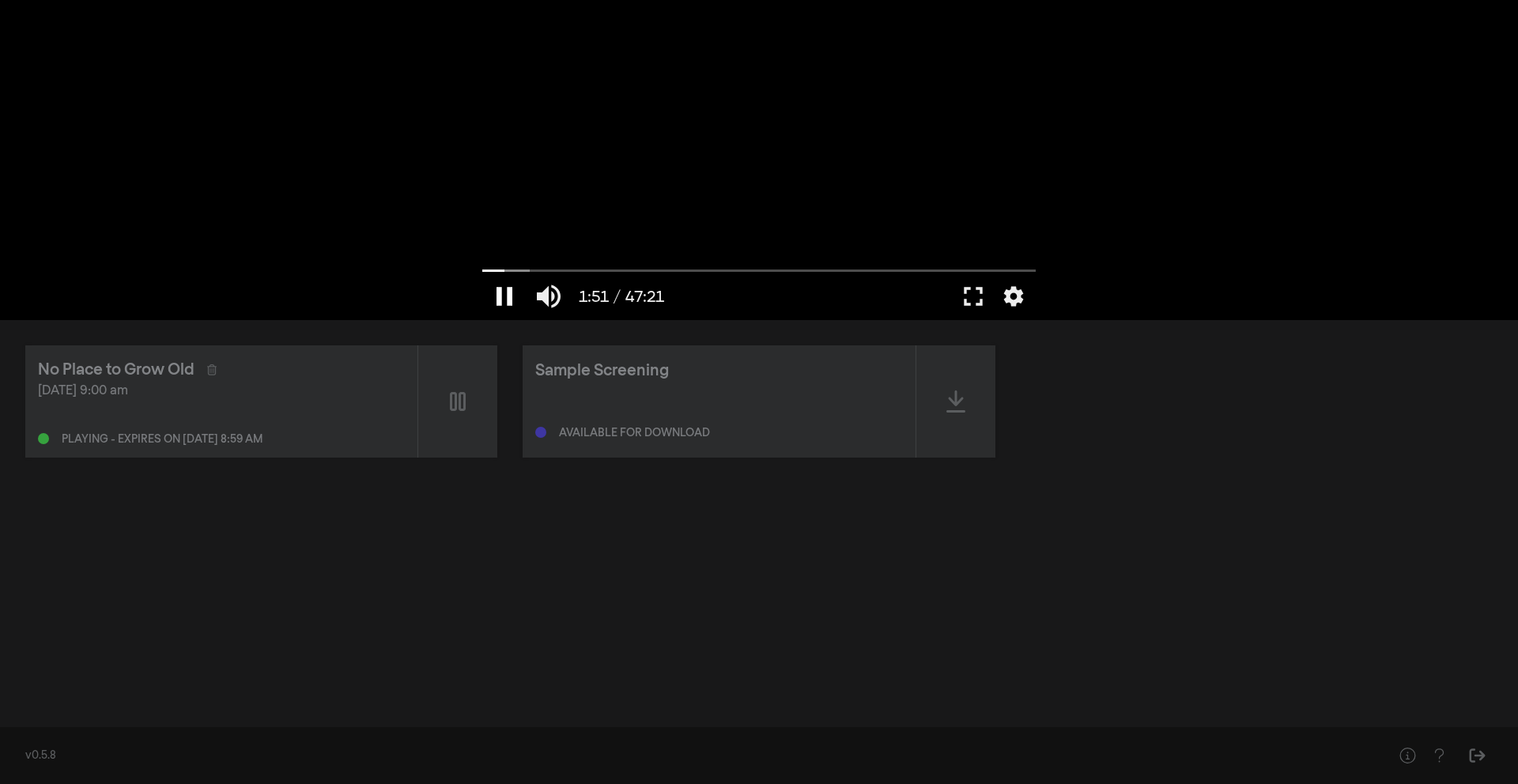
click at [513, 290] on button "pause" at bounding box center [505, 296] width 45 height 47
click at [509, 299] on button "play_arrow" at bounding box center [505, 296] width 45 height 47
type input "120.539337"
click at [563, 291] on button "volume_up" at bounding box center [549, 296] width 45 height 47
type input "0"
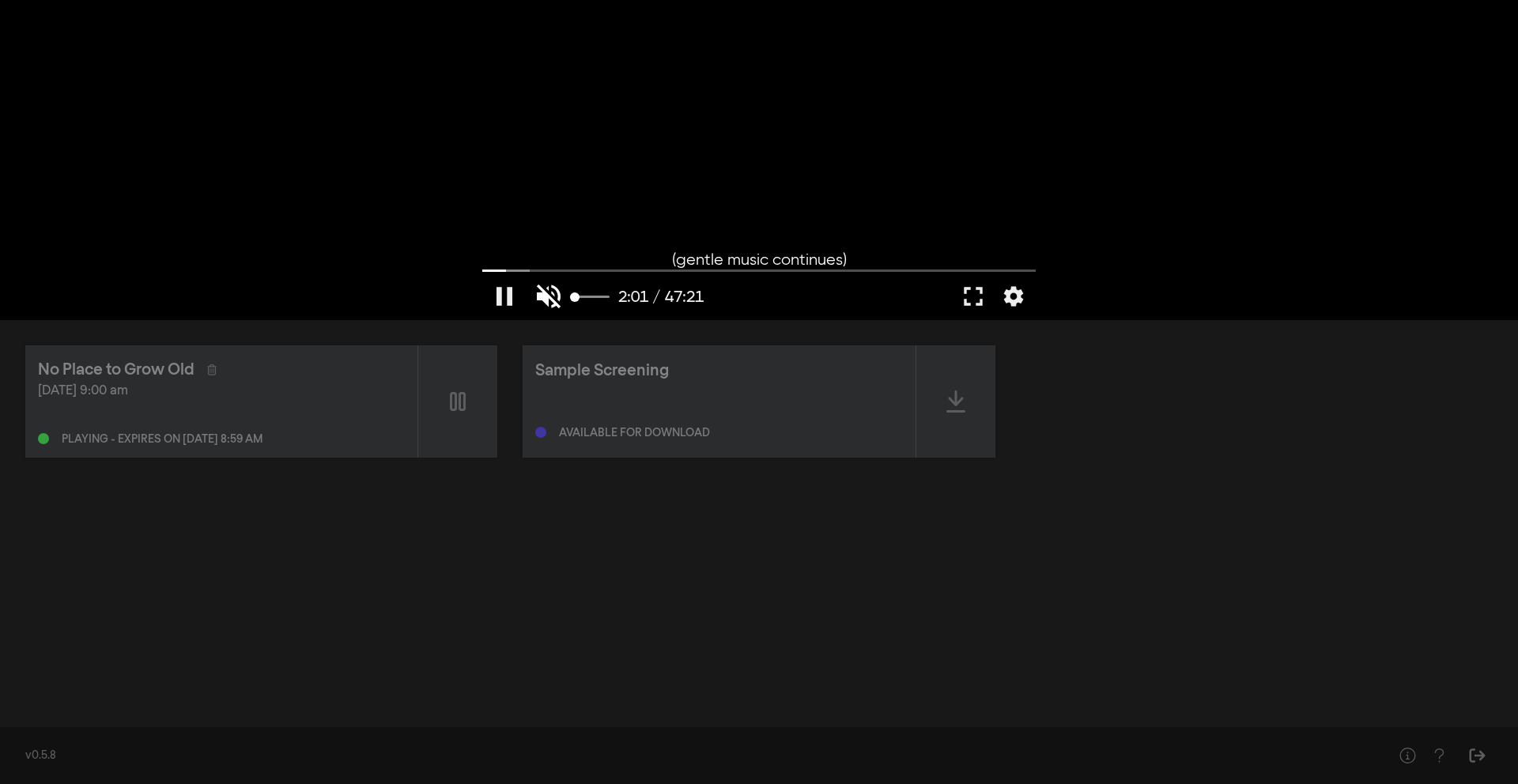
type input "121.360238"
click at [563, 291] on button "volume_off" at bounding box center [549, 296] width 45 height 47
type input "1"
click at [522, 271] on input "Seek" at bounding box center [759, 271] width 553 height 9
click at [504, 294] on button "pause" at bounding box center [505, 296] width 45 height 47
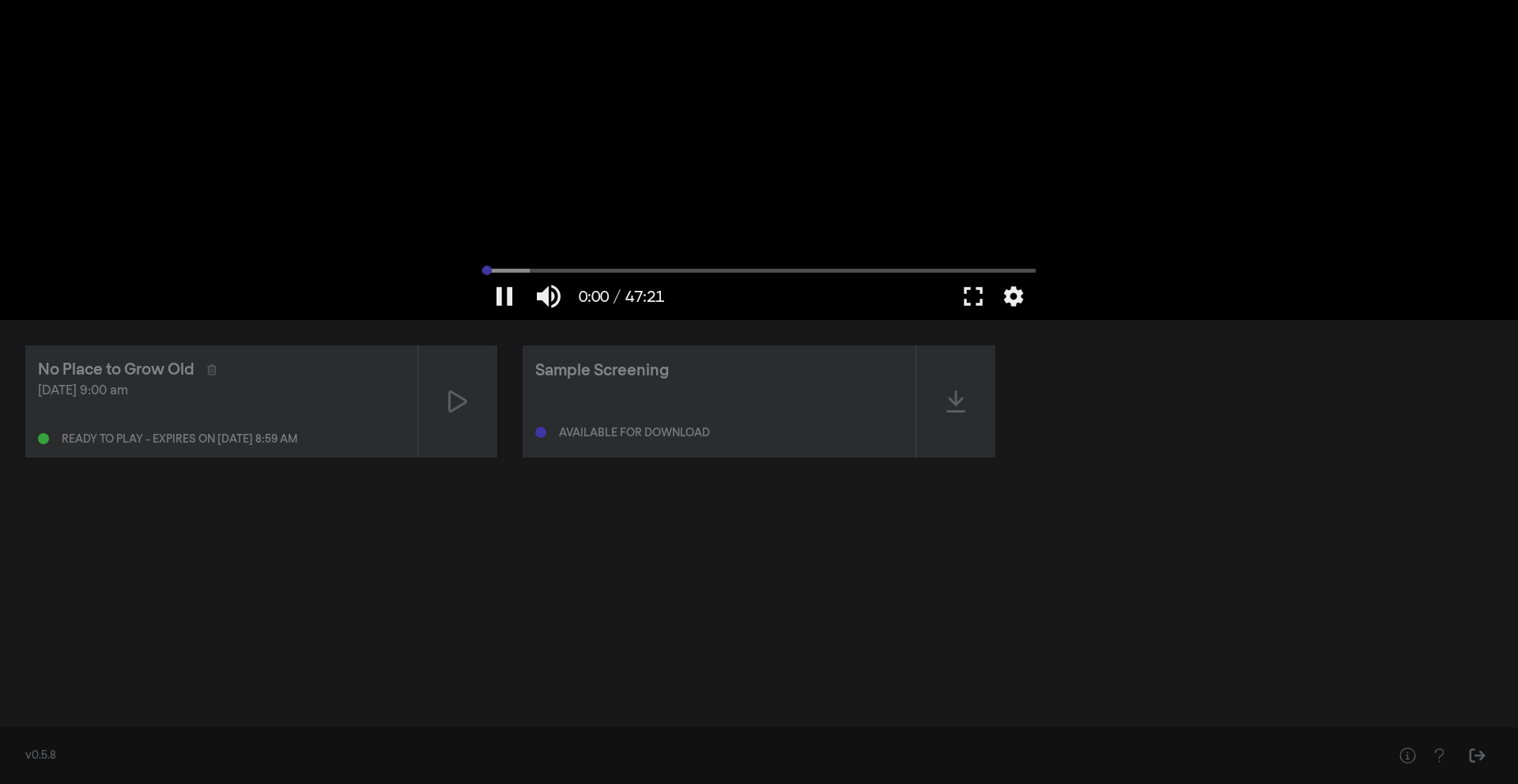
drag, startPoint x: 524, startPoint y: 271, endPoint x: 483, endPoint y: 267, distance: 41.2
click at [483, 267] on input "Seek" at bounding box center [759, 271] width 553 height 9
click at [507, 290] on button "play_arrow" at bounding box center [505, 296] width 45 height 47
click at [973, 296] on button "fullscreen" at bounding box center [974, 296] width 45 height 47
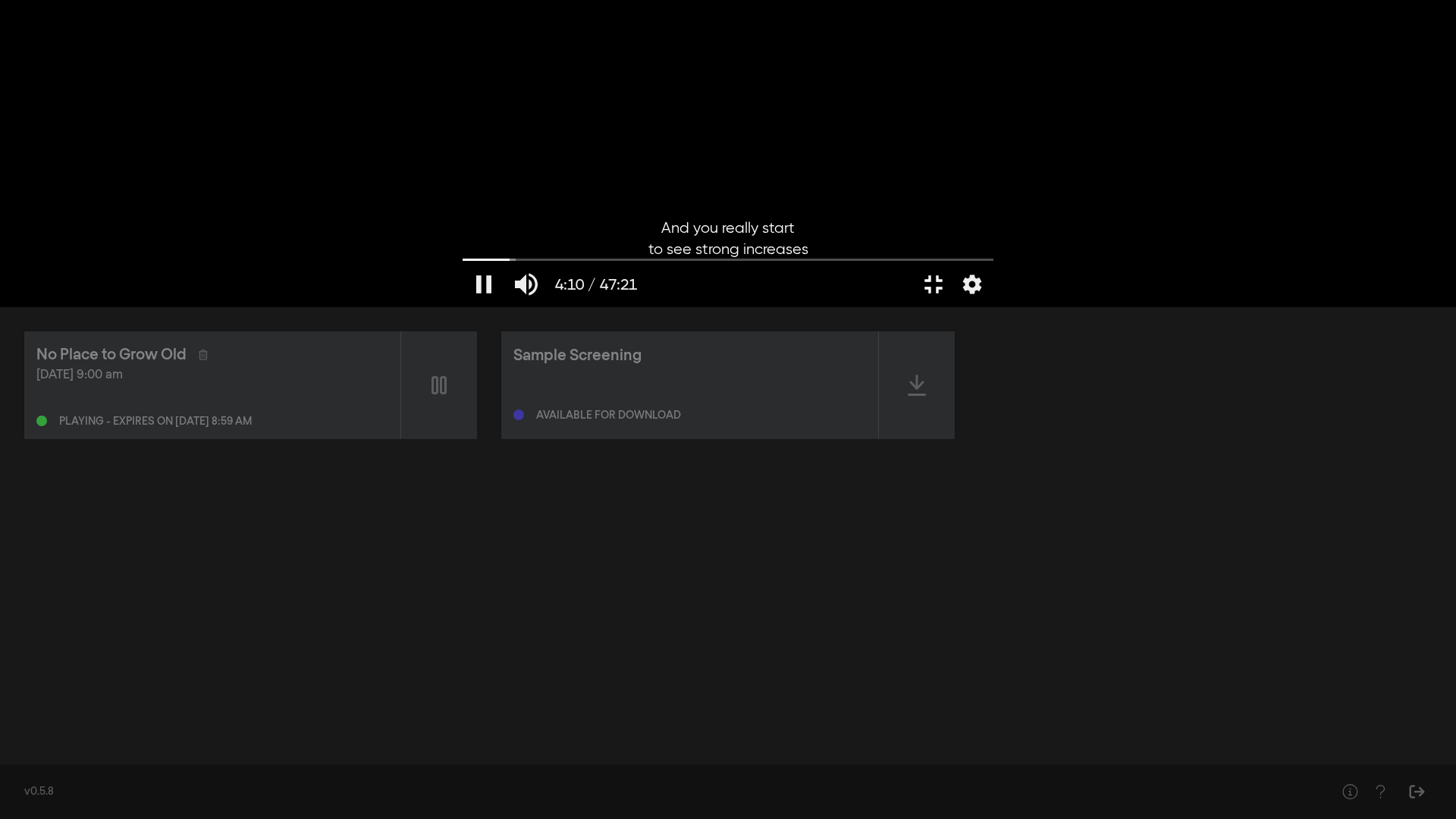
type input "250.511133"
